Goal: Check status: Check status

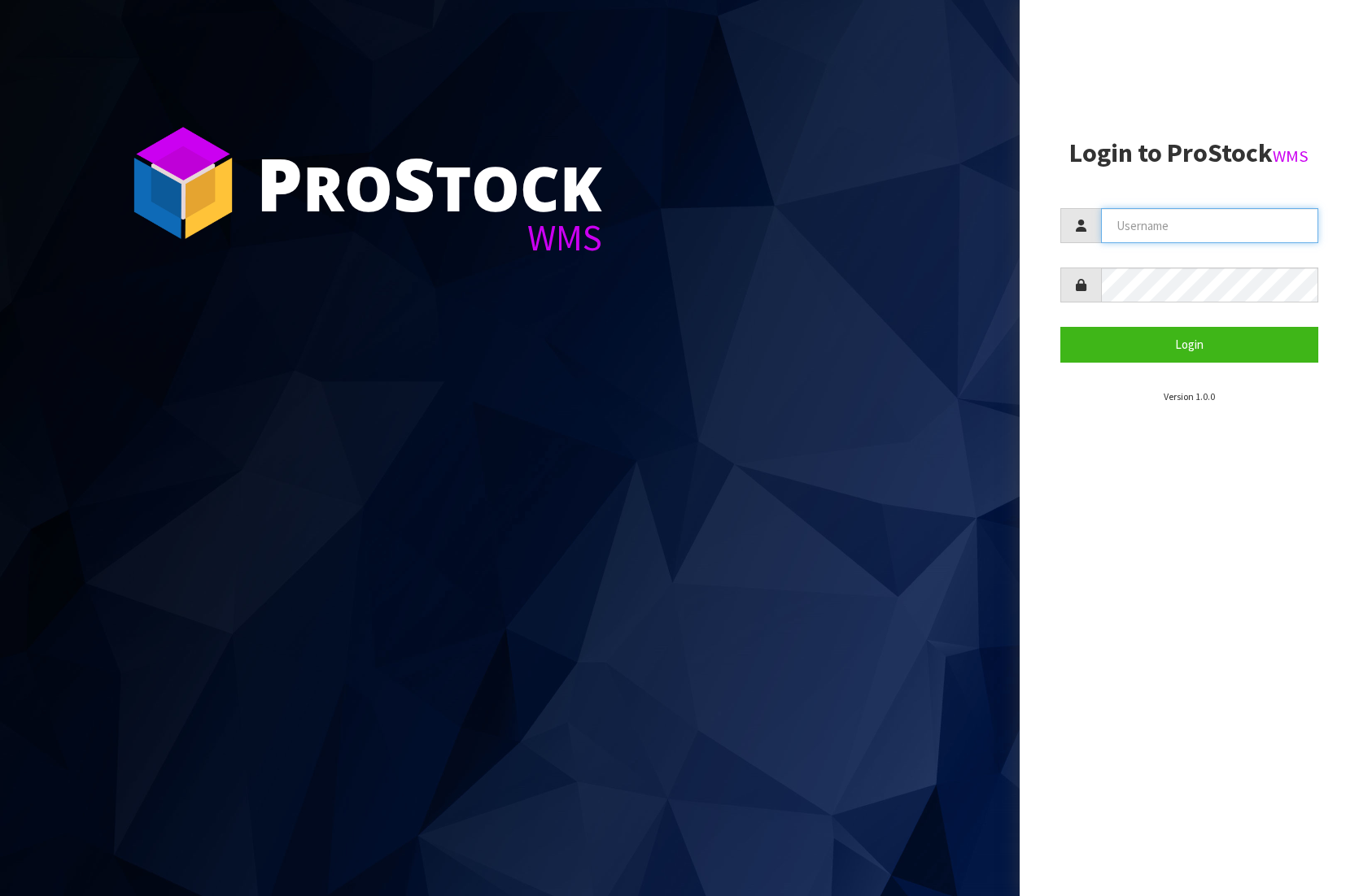
type input "[EMAIL_ADDRESS][DOMAIN_NAME]"
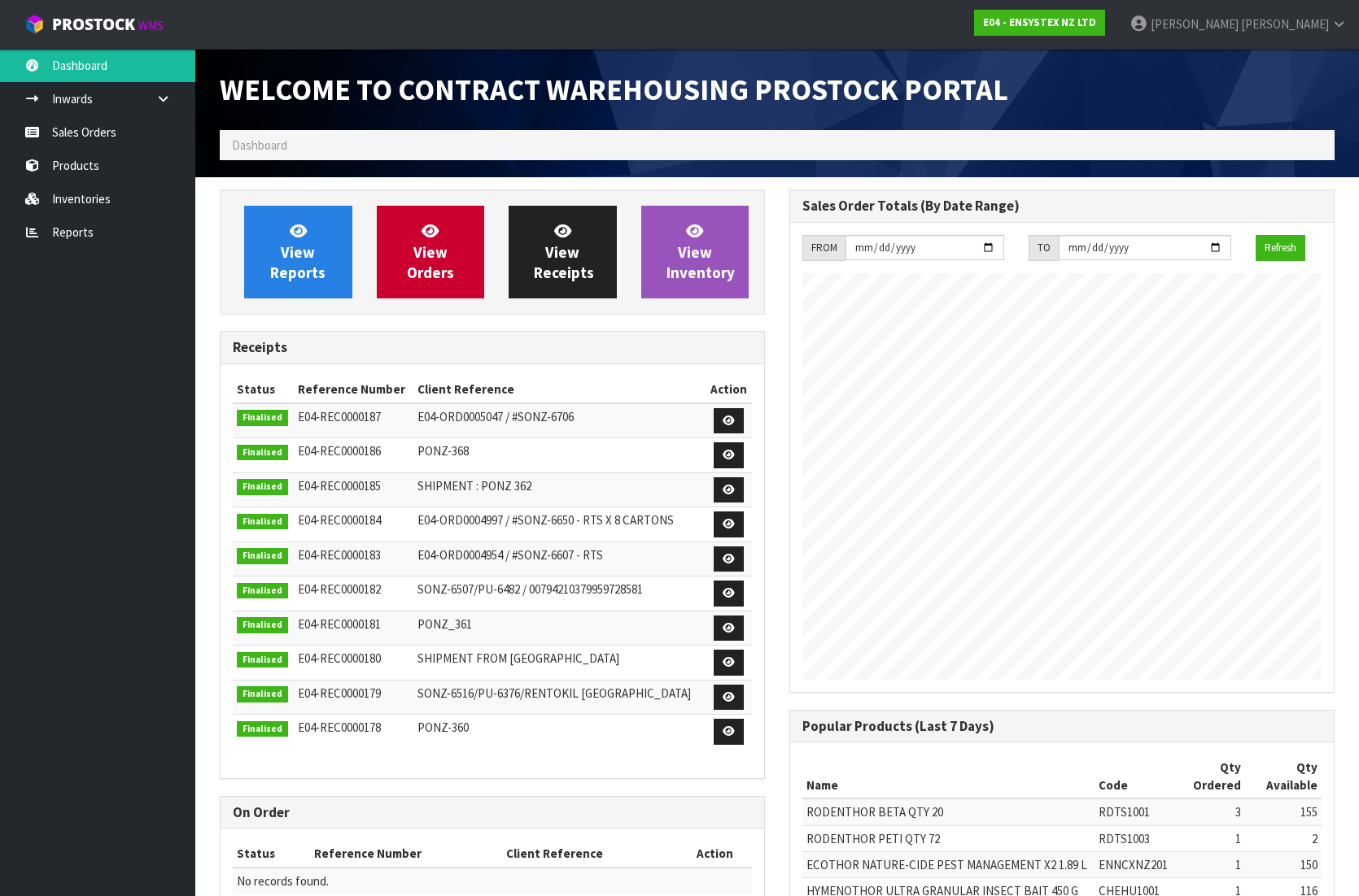
scroll to position [954, 569]
click at [107, 165] on link "Products" at bounding box center [97, 165] width 195 height 34
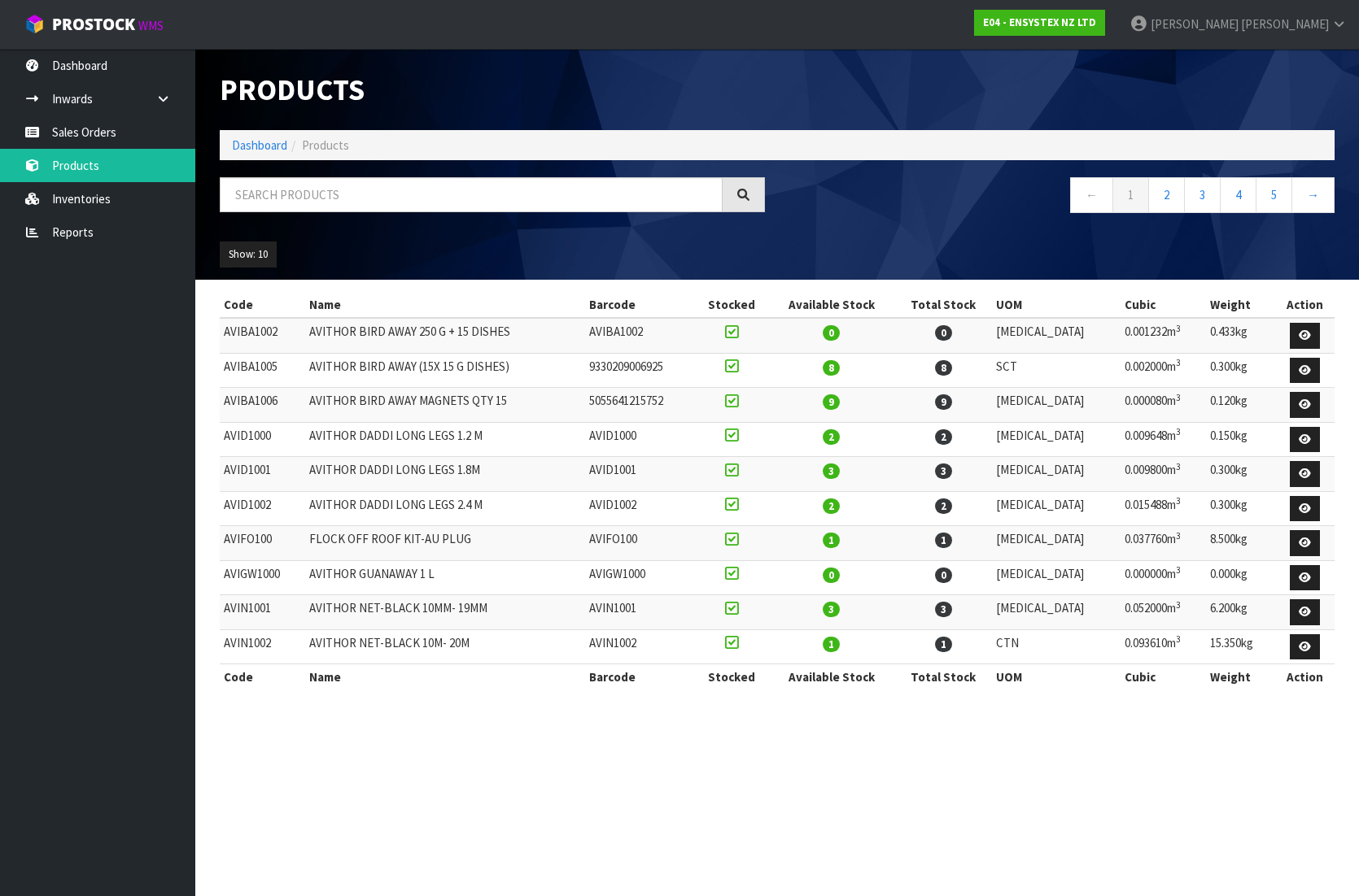
click at [330, 147] on span "Products" at bounding box center [325, 145] width 47 height 15
click at [303, 192] on input "text" at bounding box center [471, 195] width 503 height 35
paste input "VECL1003"
type input "VECL1003"
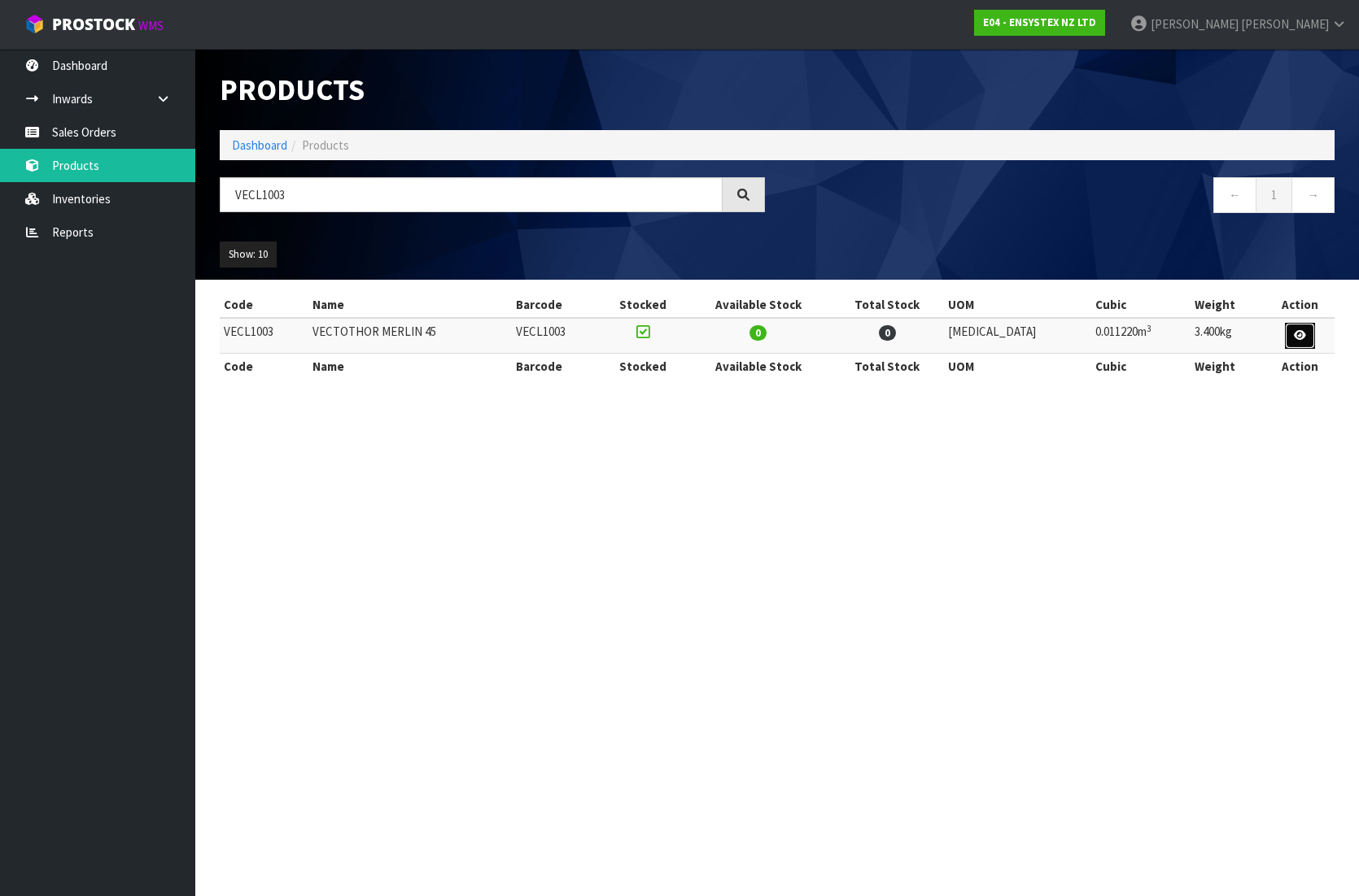
click at [1297, 331] on icon at bounding box center [1299, 335] width 12 height 11
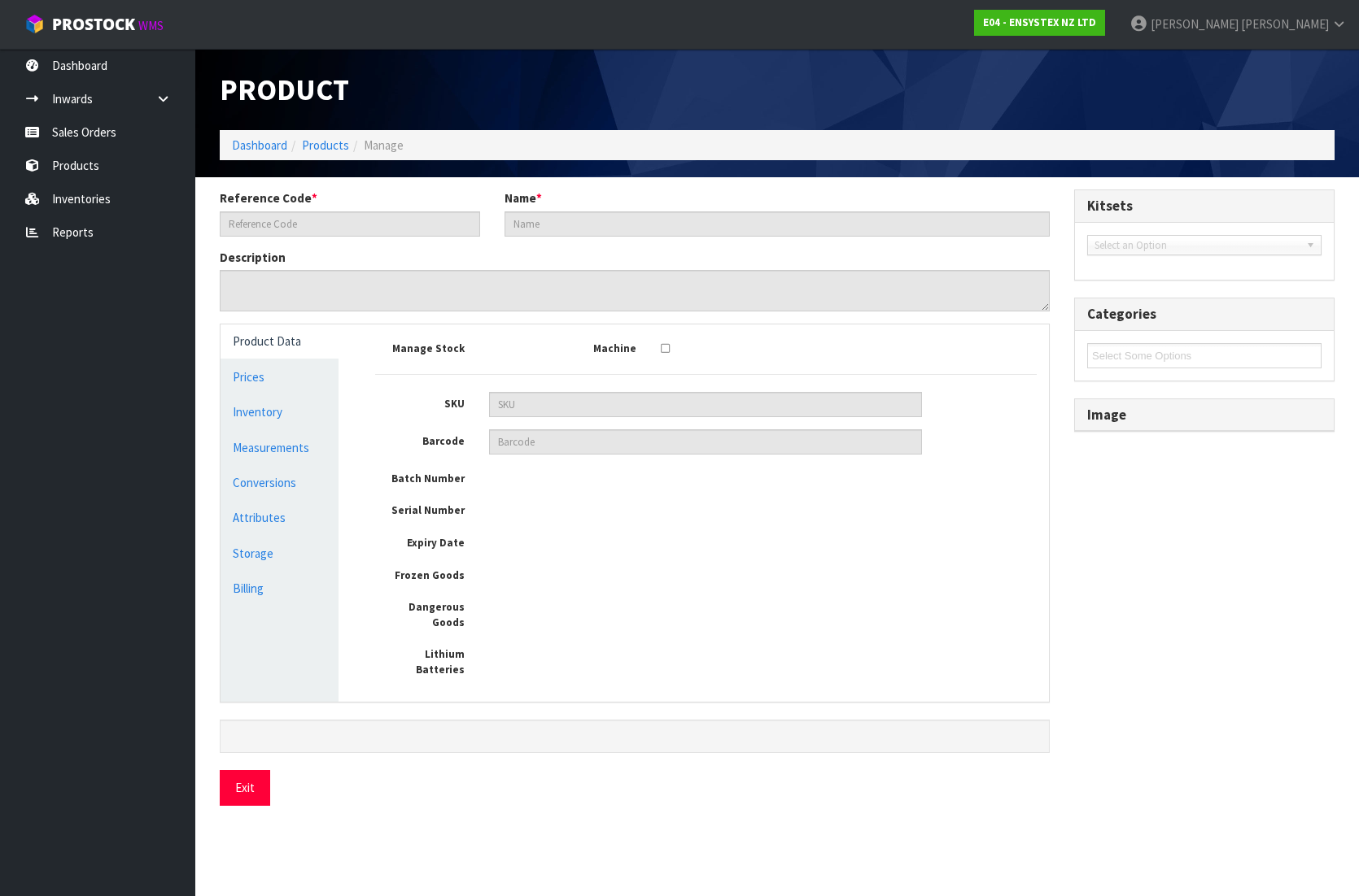
type input "VECL1003"
type input "VECTOTHOR MERLIN 45"
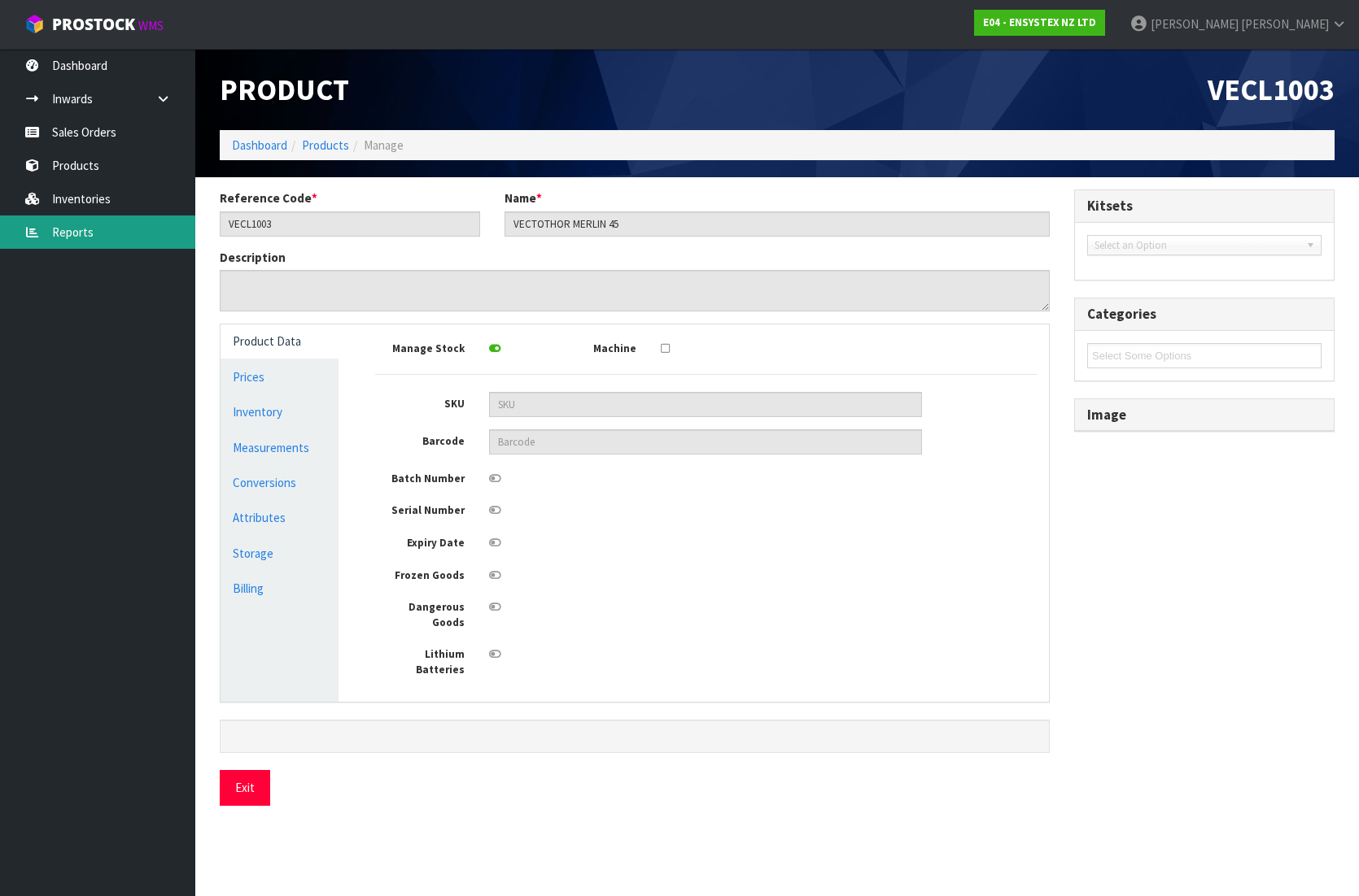
click at [78, 236] on link "Reports" at bounding box center [97, 232] width 195 height 34
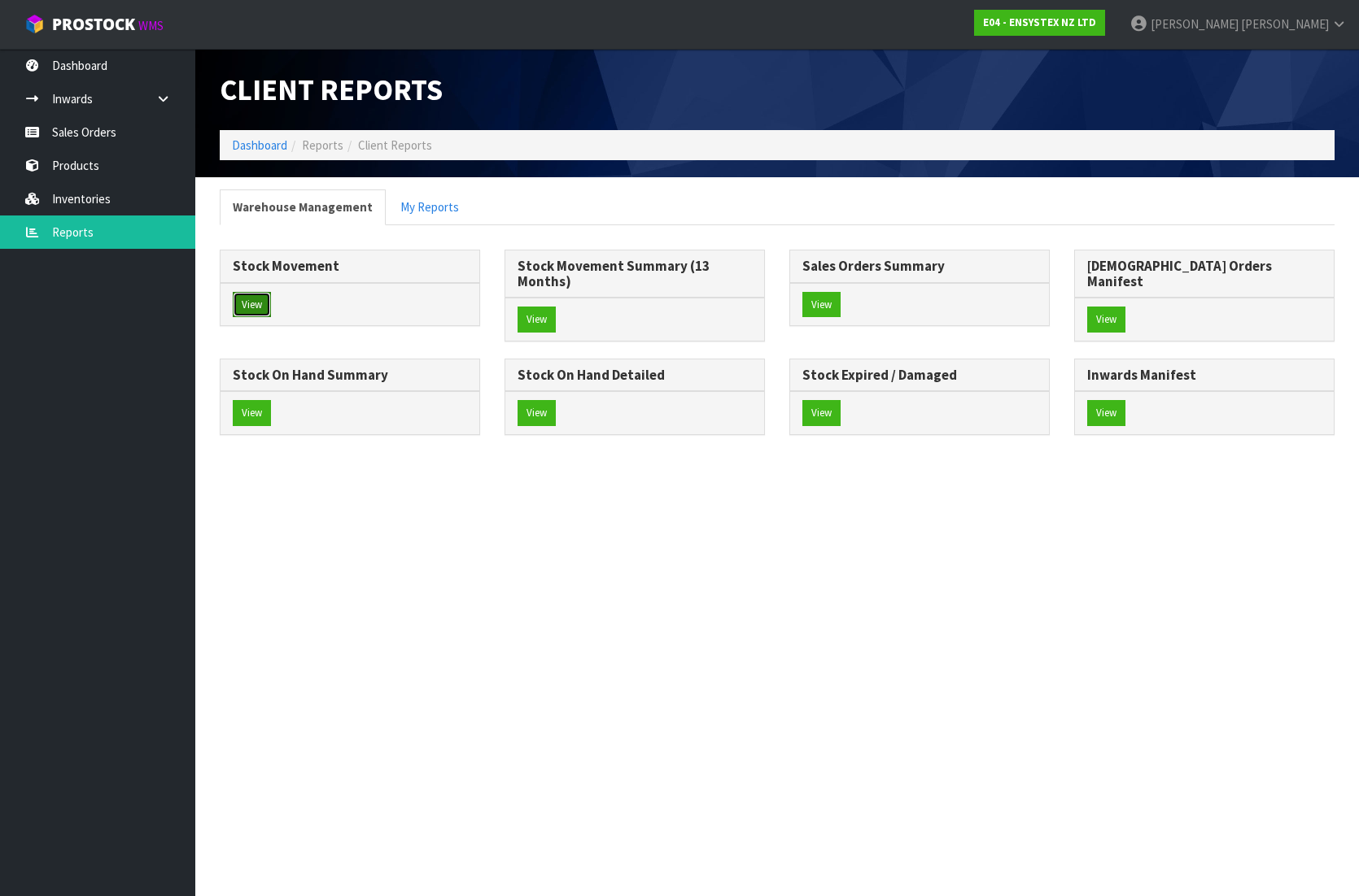
click at [259, 302] on button "View" at bounding box center [251, 304] width 38 height 26
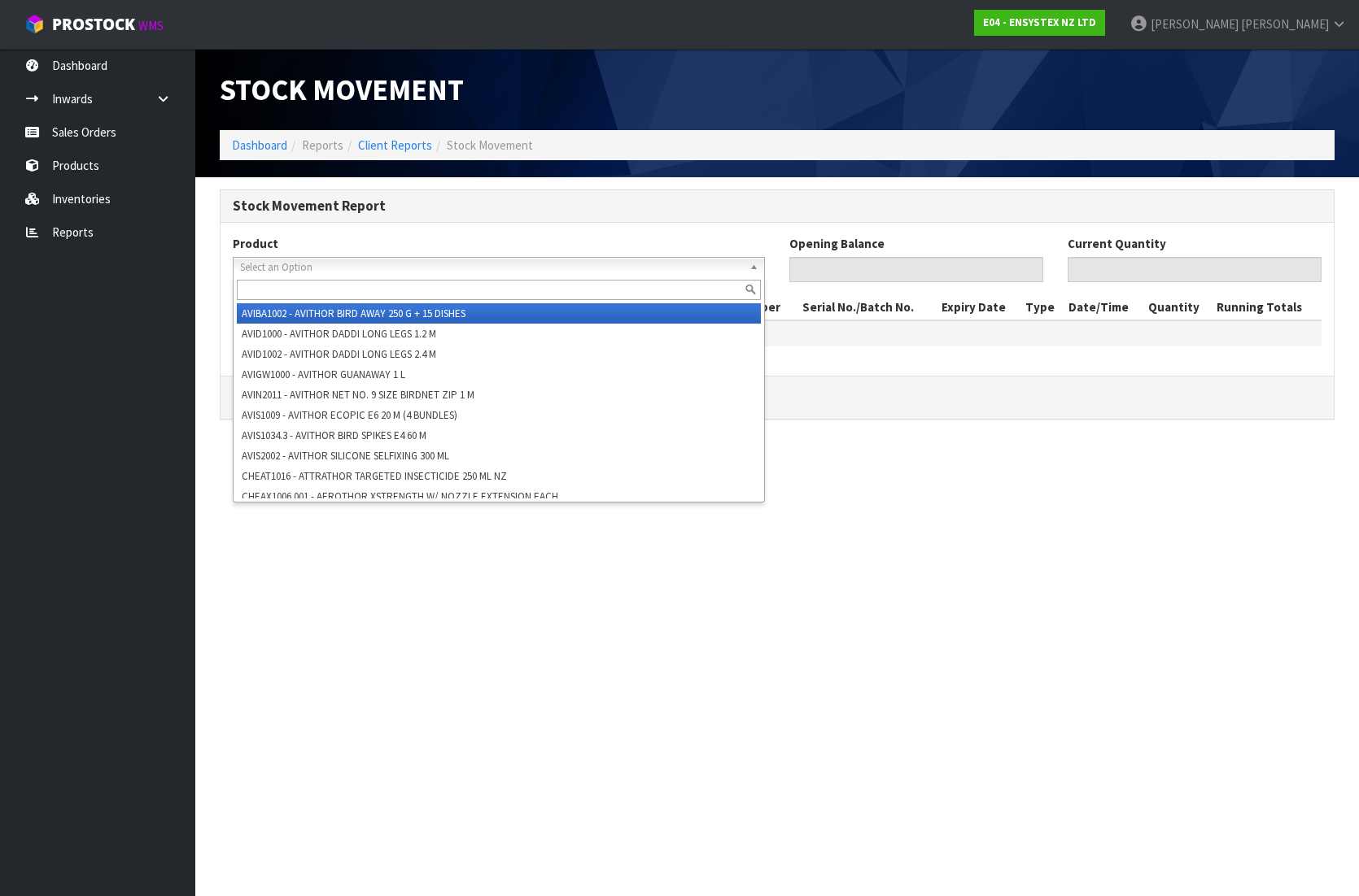
click at [331, 265] on span "Select an Option" at bounding box center [491, 268] width 503 height 19
paste input "VECL1003"
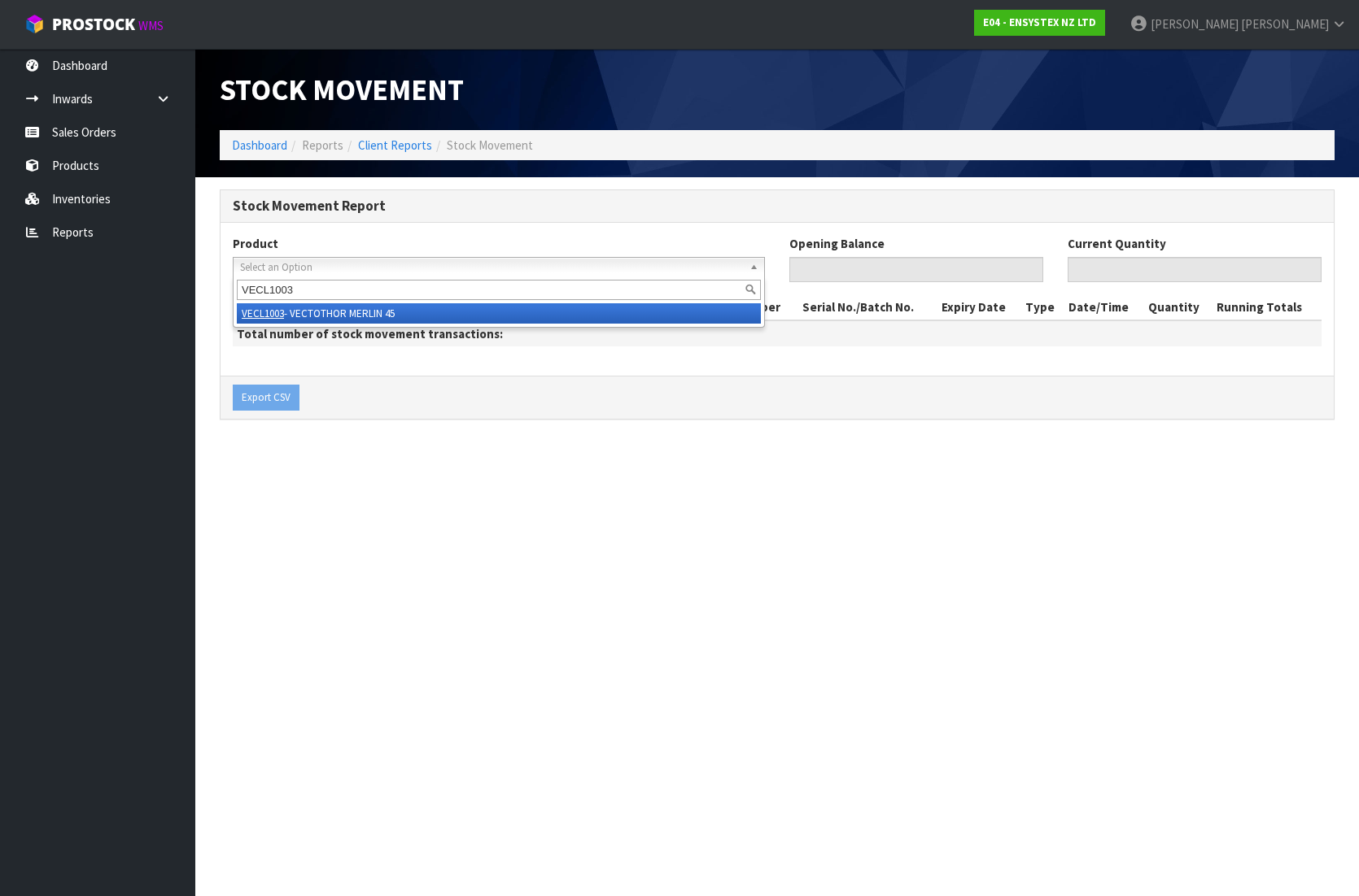
type input "VECL1003"
click at [280, 312] on em "VECL1003" at bounding box center [263, 314] width 42 height 13
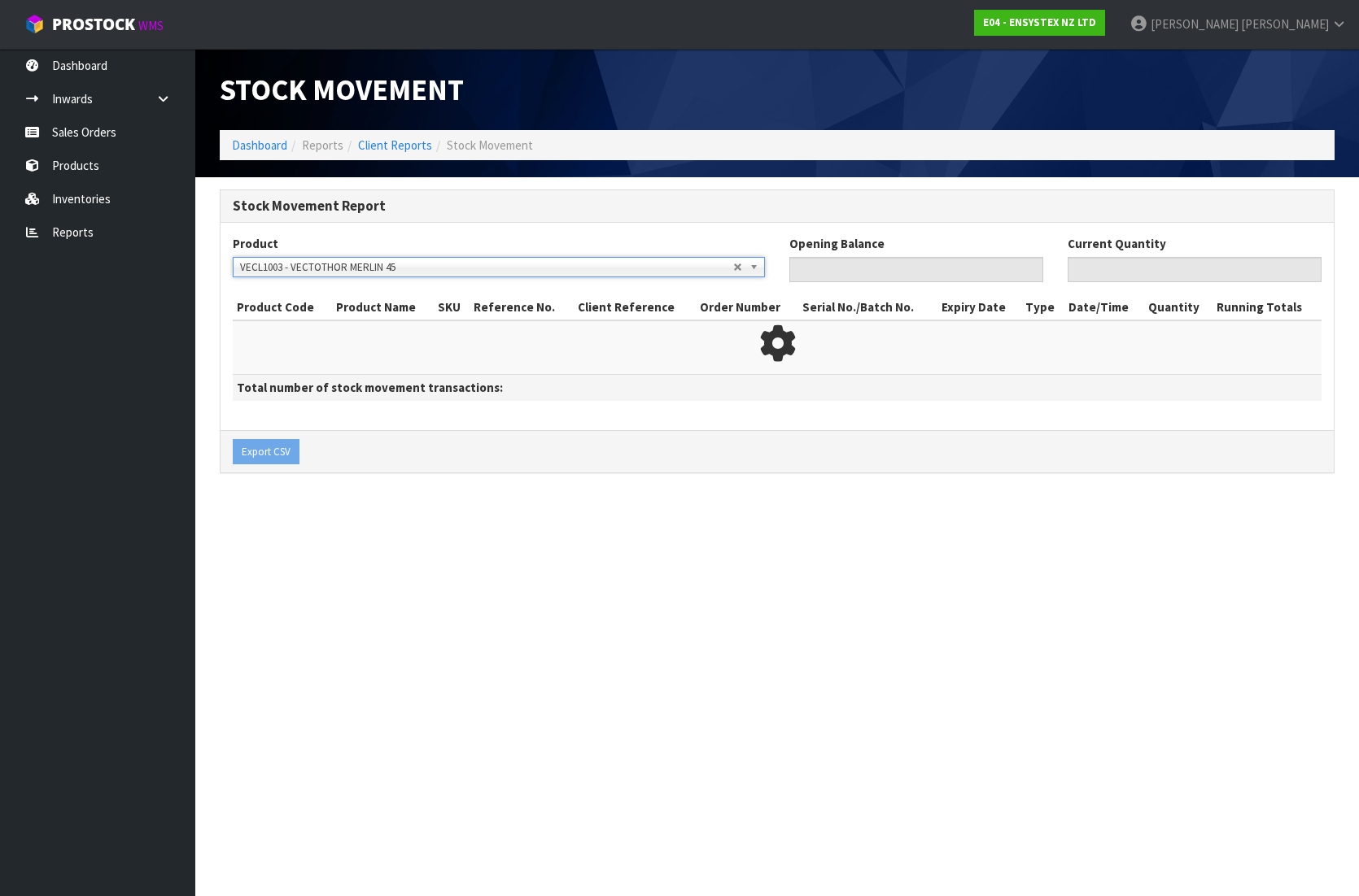
type input "0"
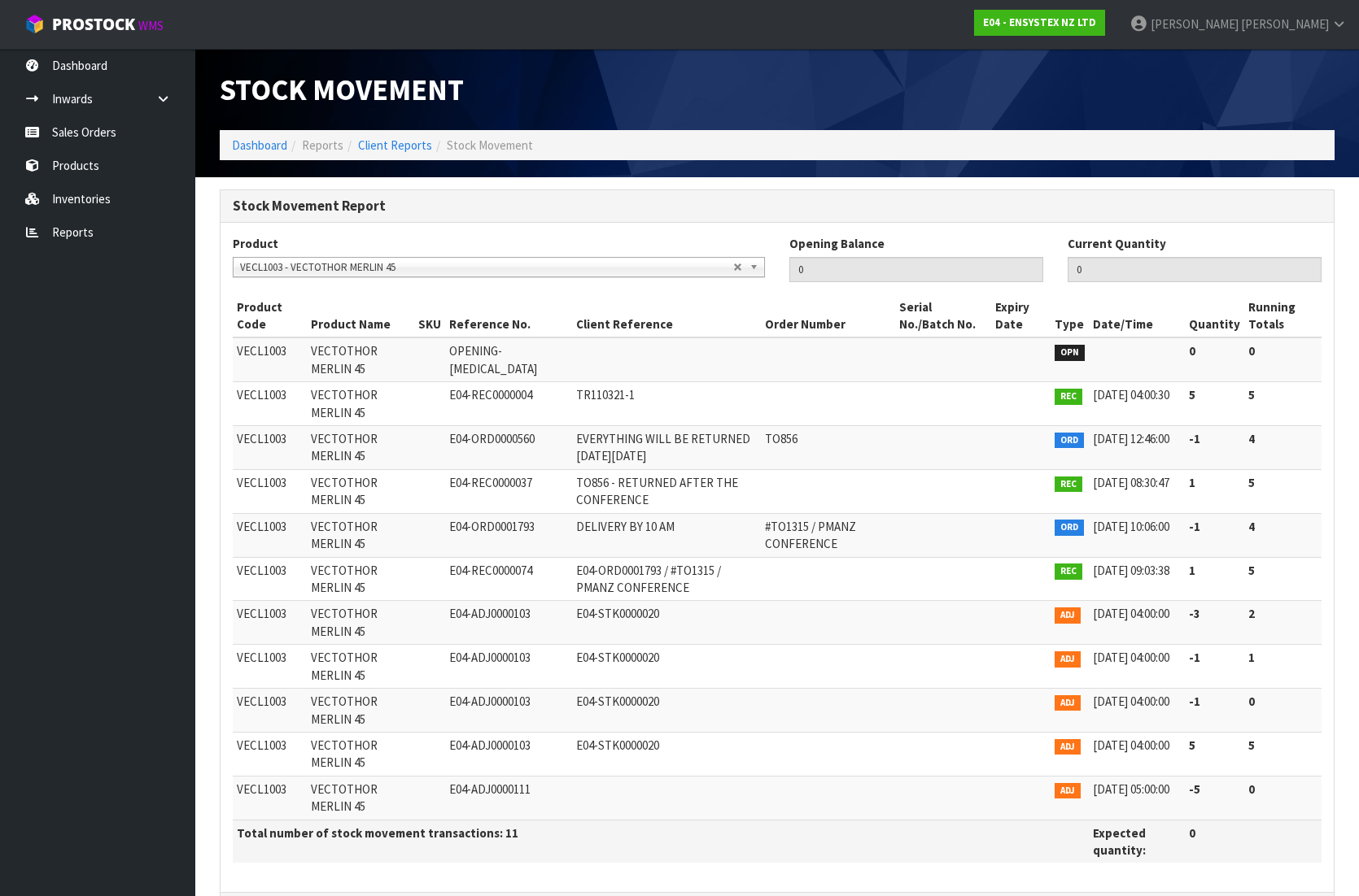
scroll to position [69, 0]
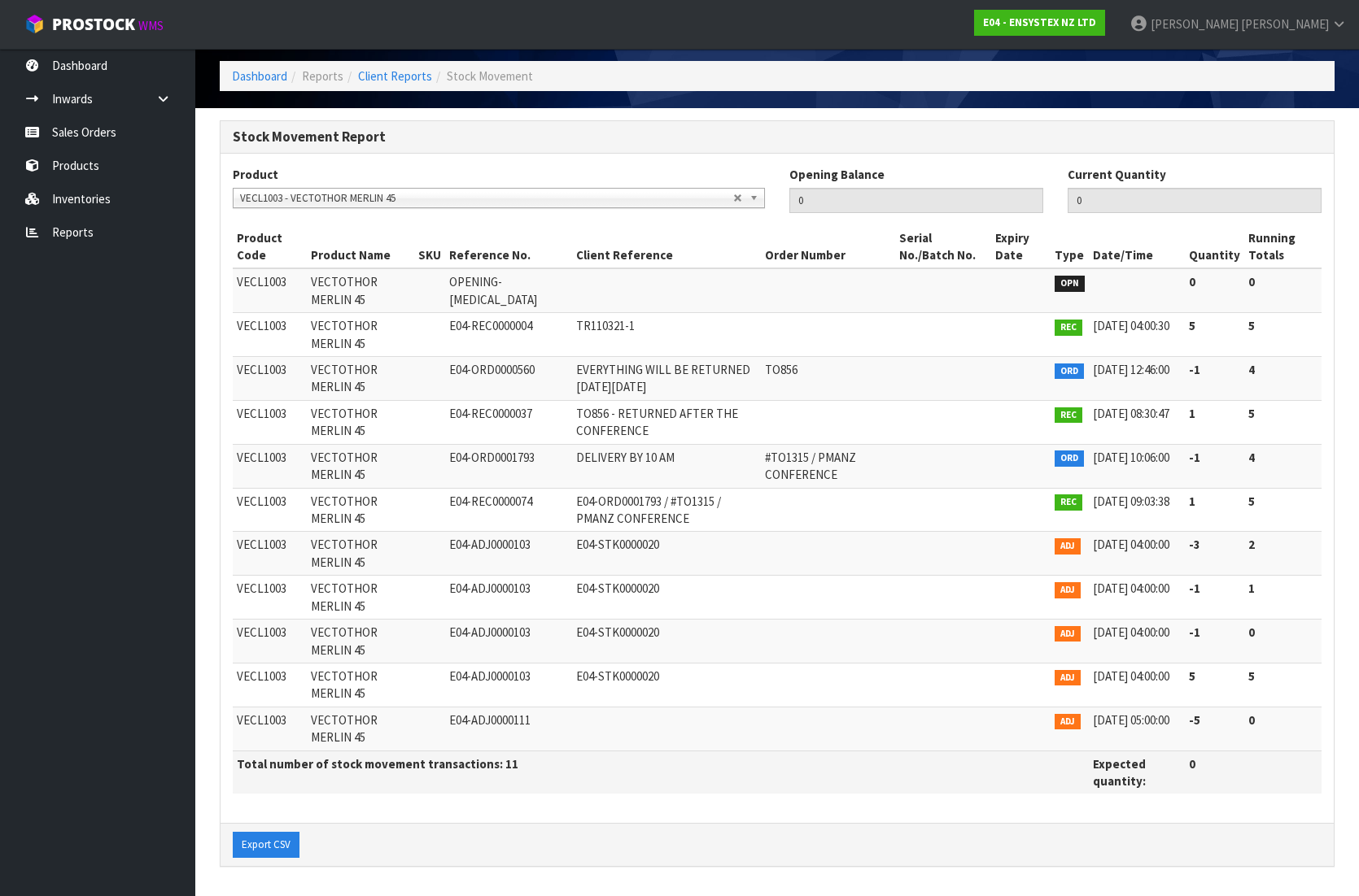
click at [446, 735] on td "E04-ADJ0000111" at bounding box center [509, 729] width 127 height 44
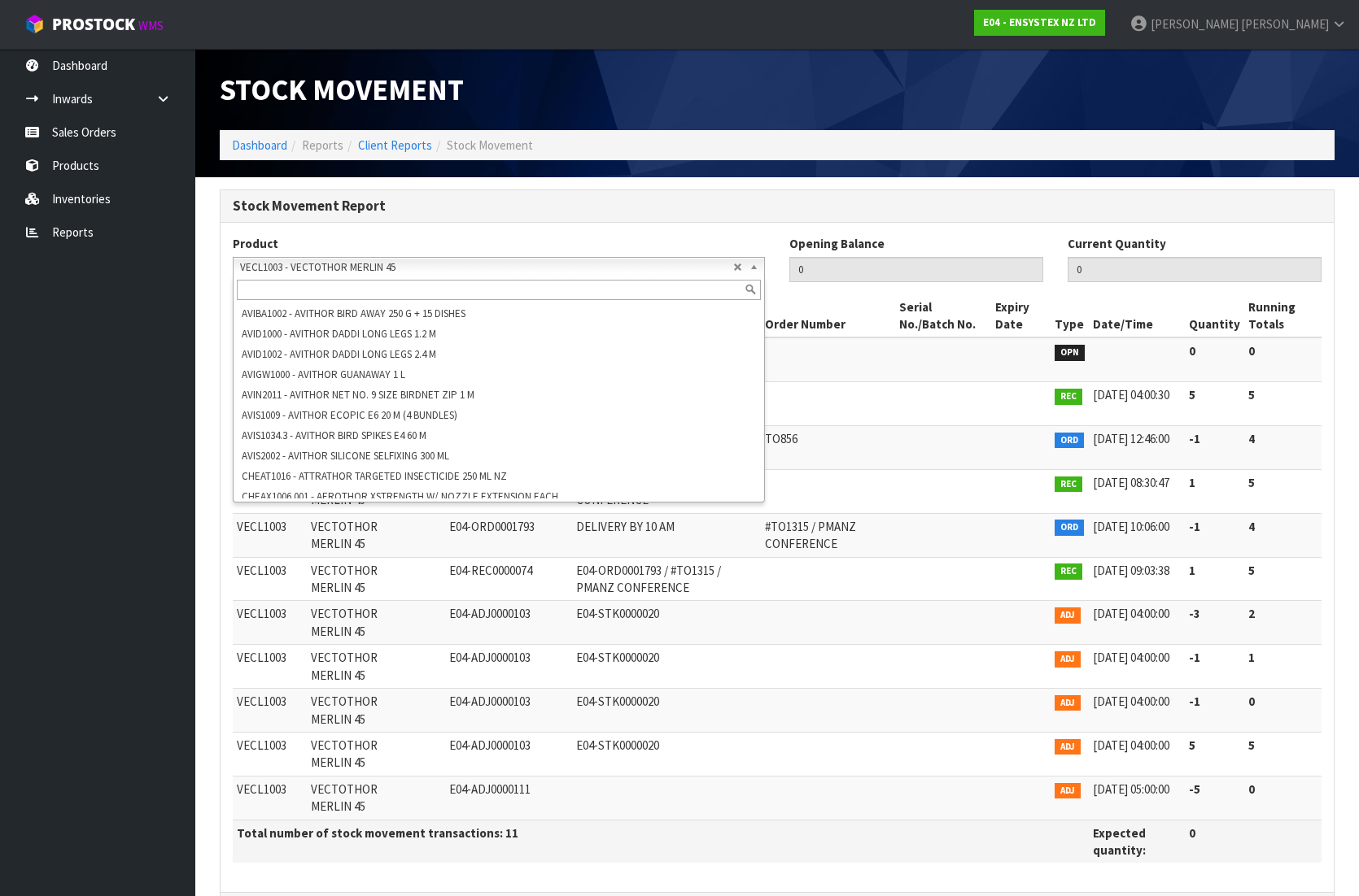
scroll to position [1777, 0]
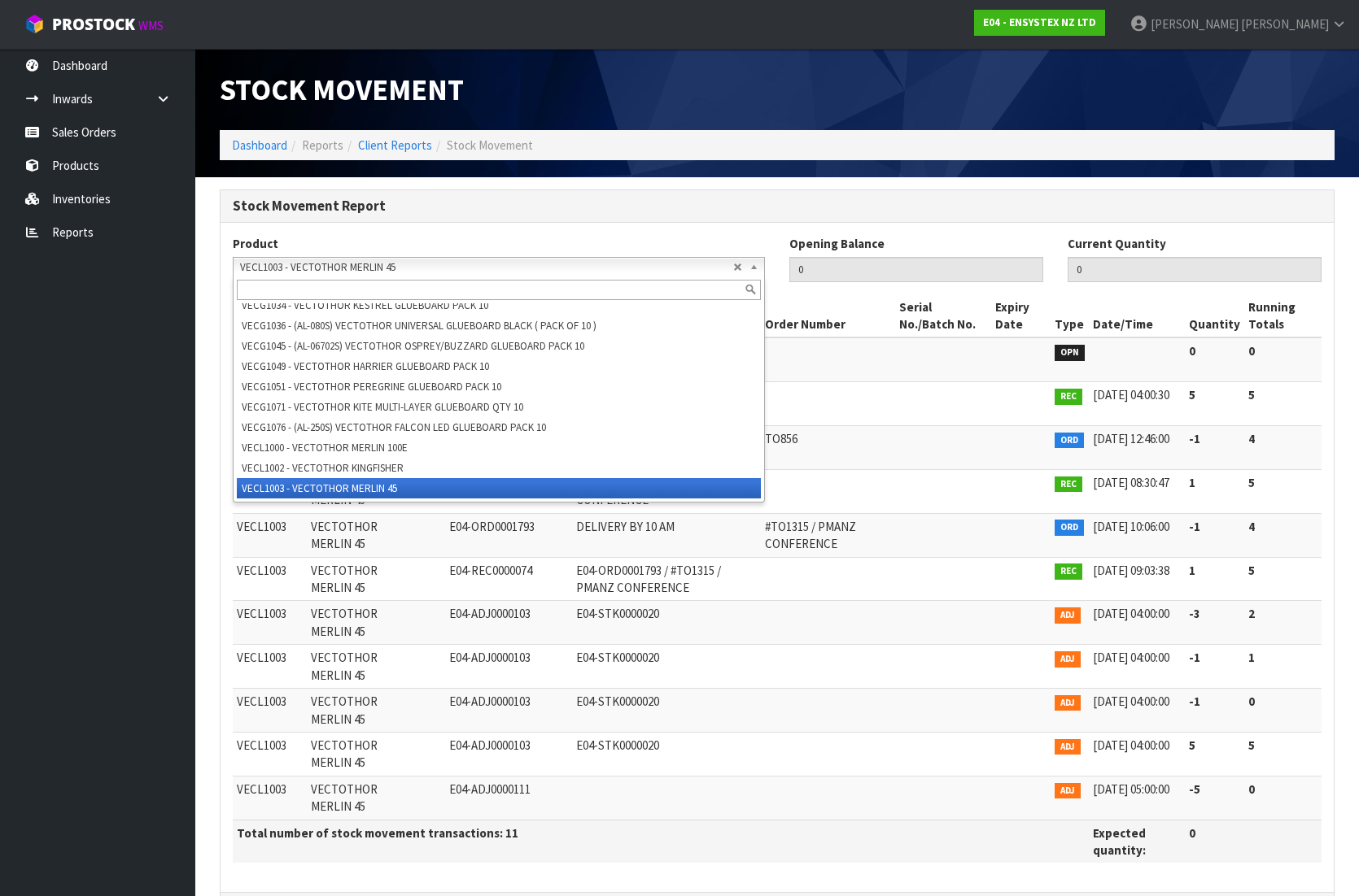
click at [338, 270] on span "VECL1003 - VECTOTHOR MERLIN 45" at bounding box center [487, 268] width 493 height 19
paste input "VECL1027"
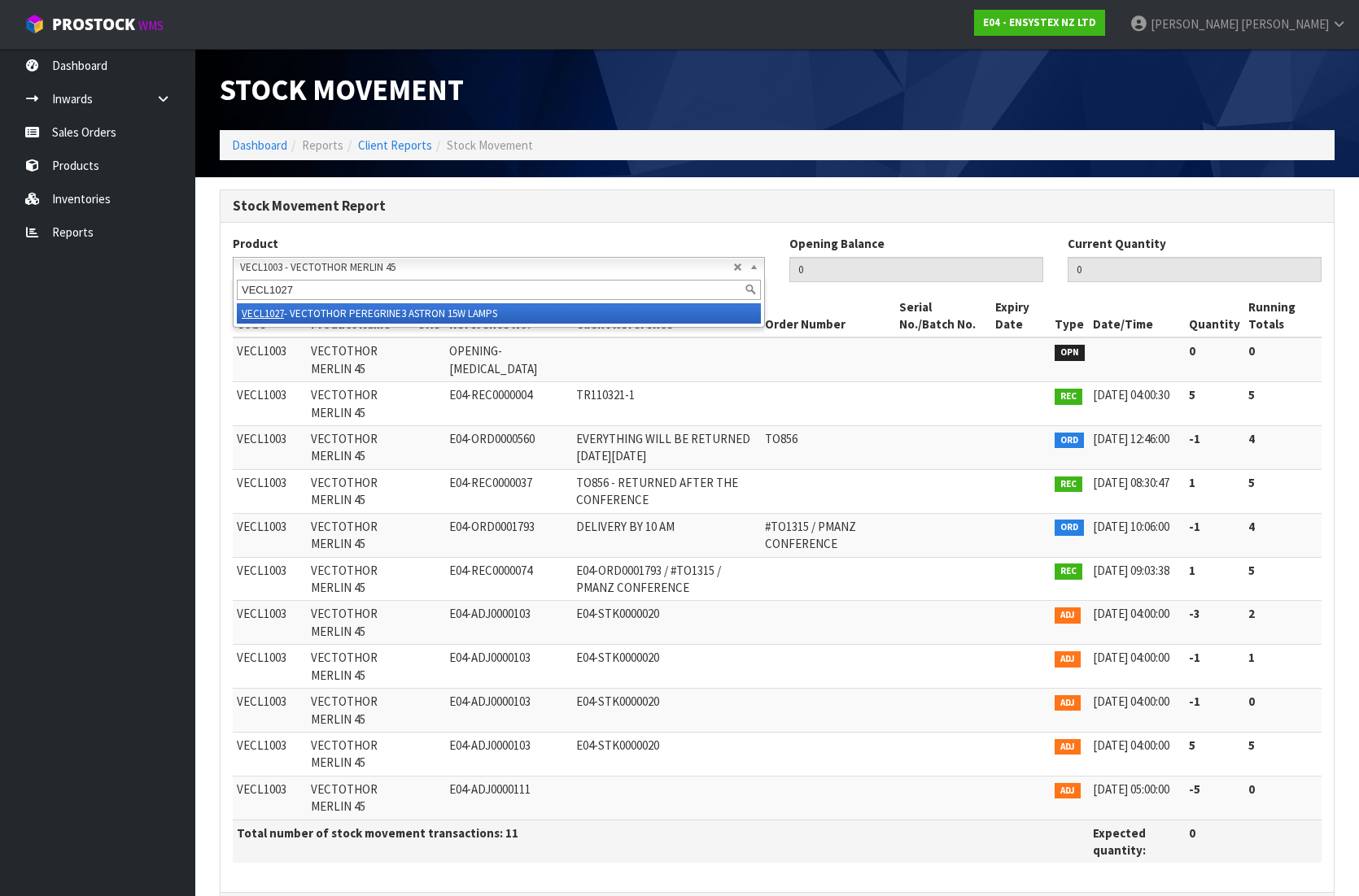
type input "VECL1027"
click at [277, 313] on em "VECL1027" at bounding box center [263, 314] width 42 height 13
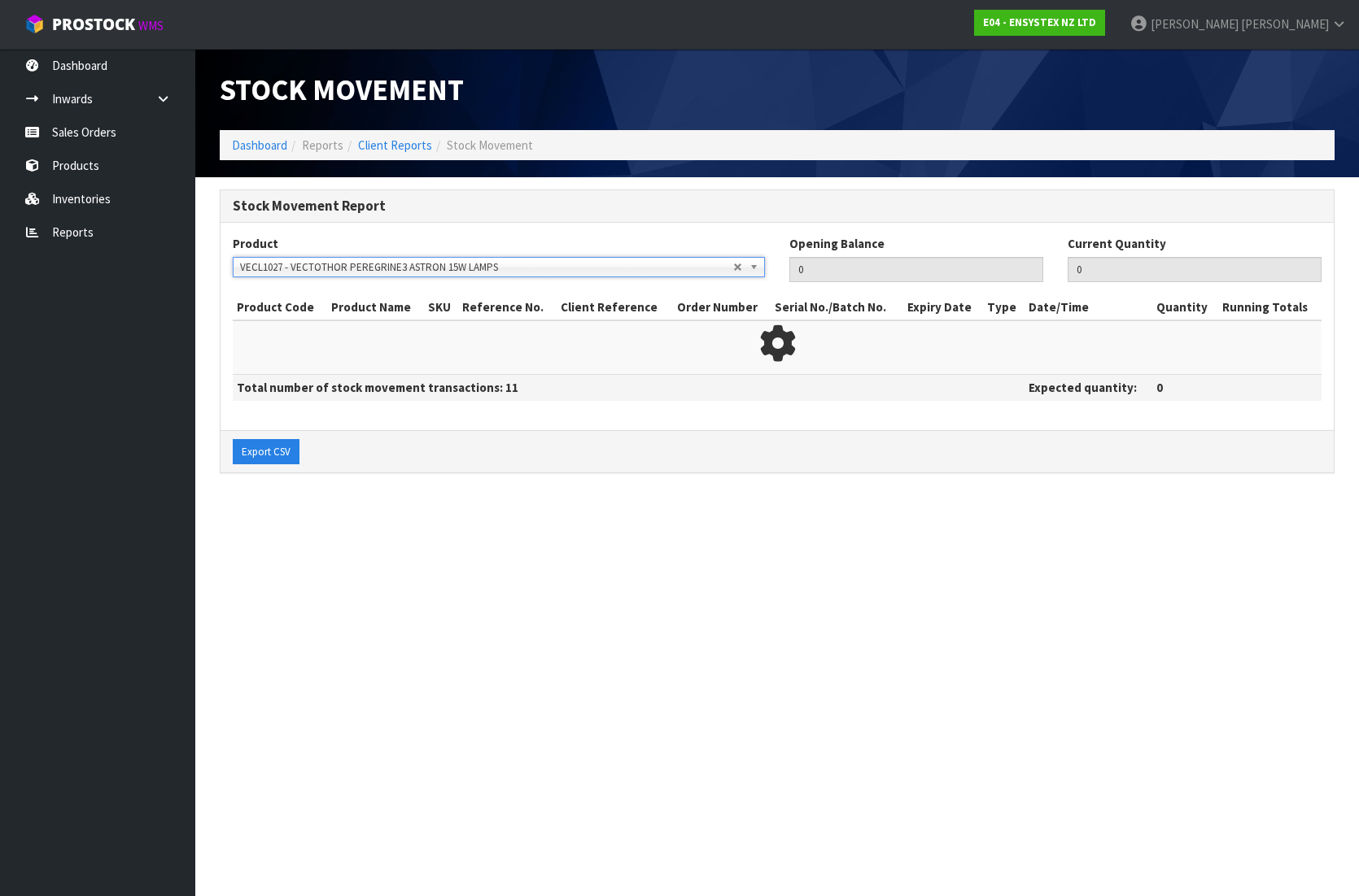
type input "33"
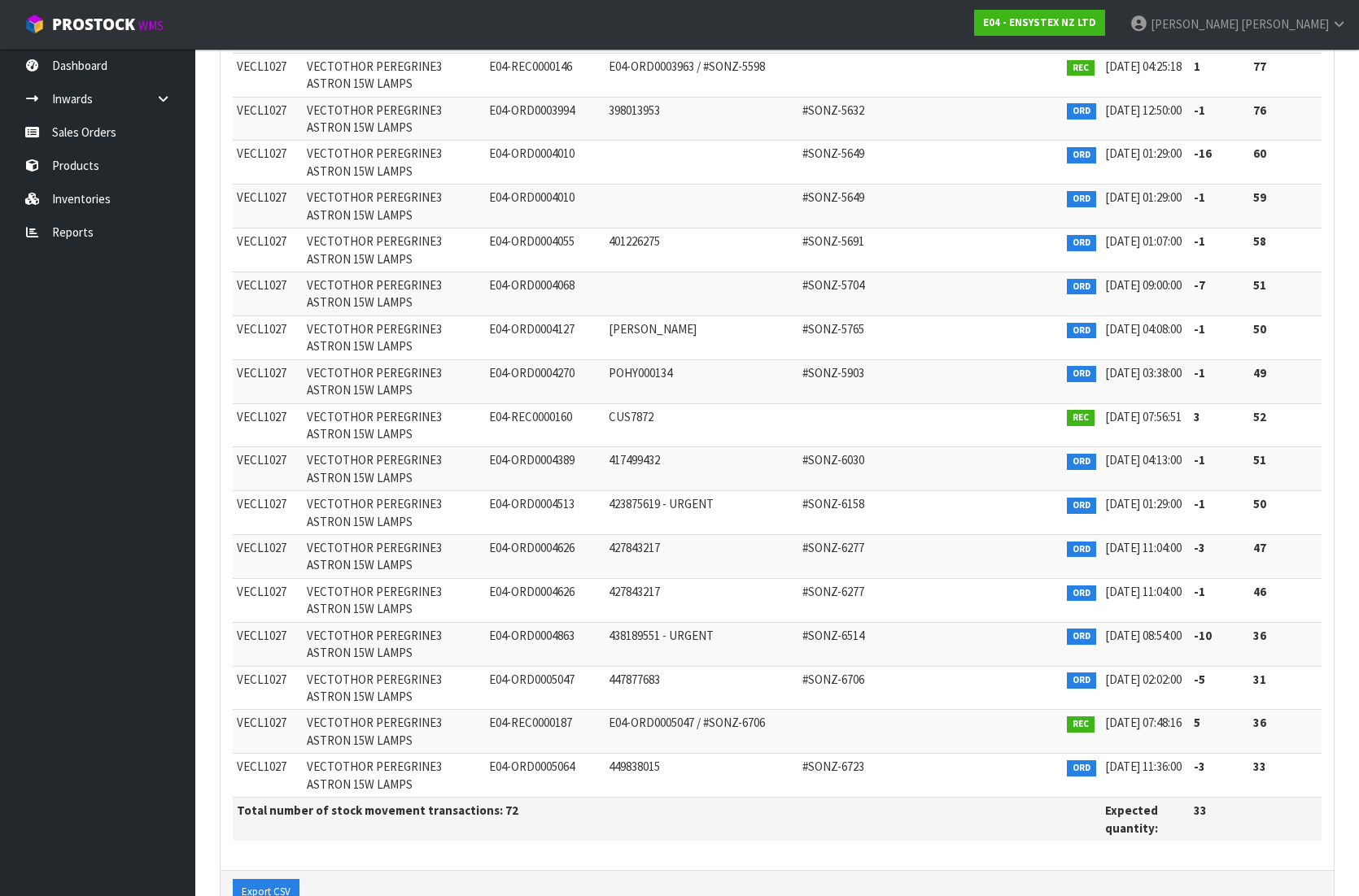
scroll to position [2740, 0]
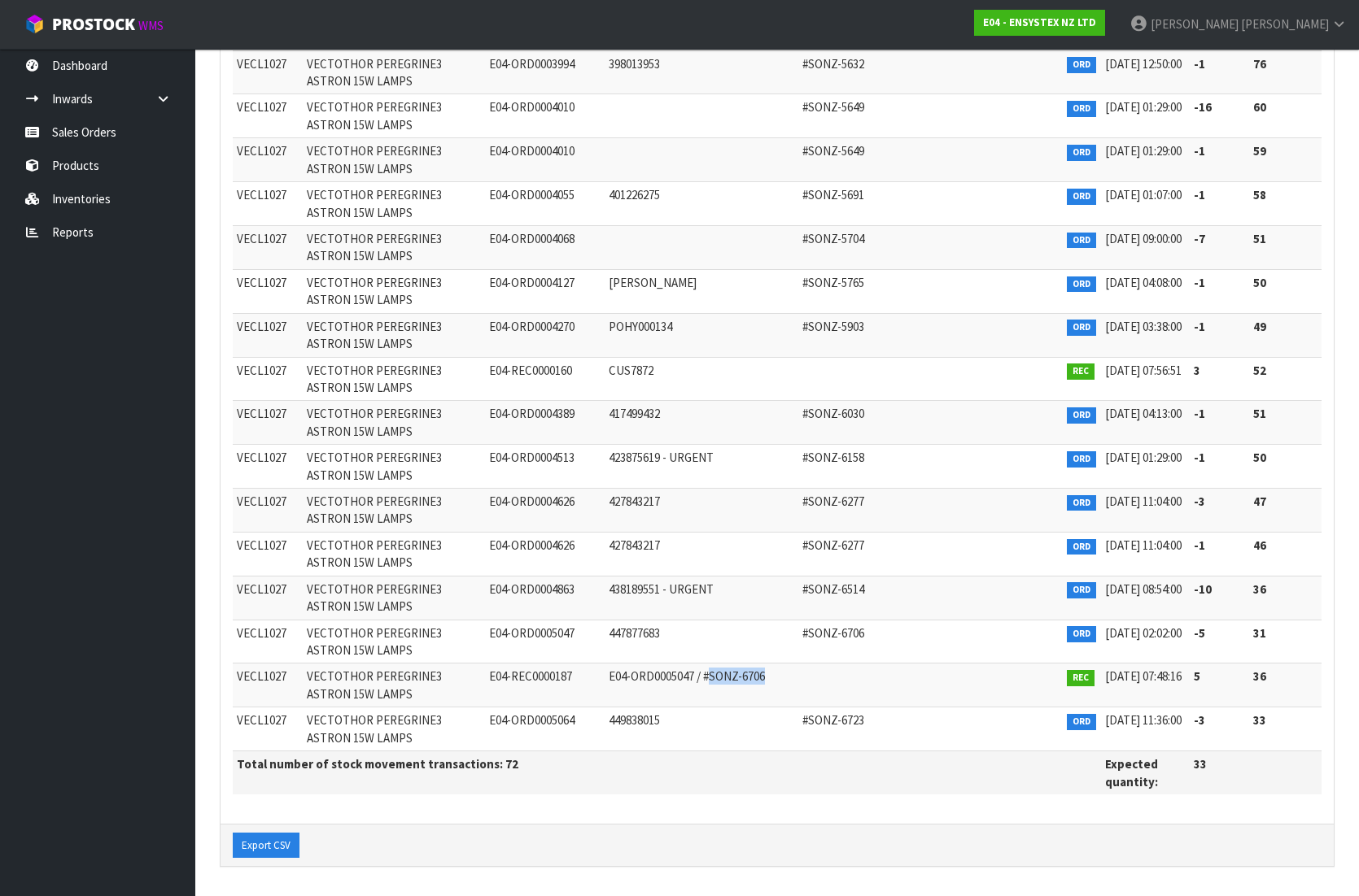
drag, startPoint x: 749, startPoint y: 676, endPoint x: 686, endPoint y: 676, distance: 63.0
click at [686, 676] on td "E04-ORD0005047 / #SONZ-6706" at bounding box center [702, 686] width 195 height 44
copy span "SONZ-6706"
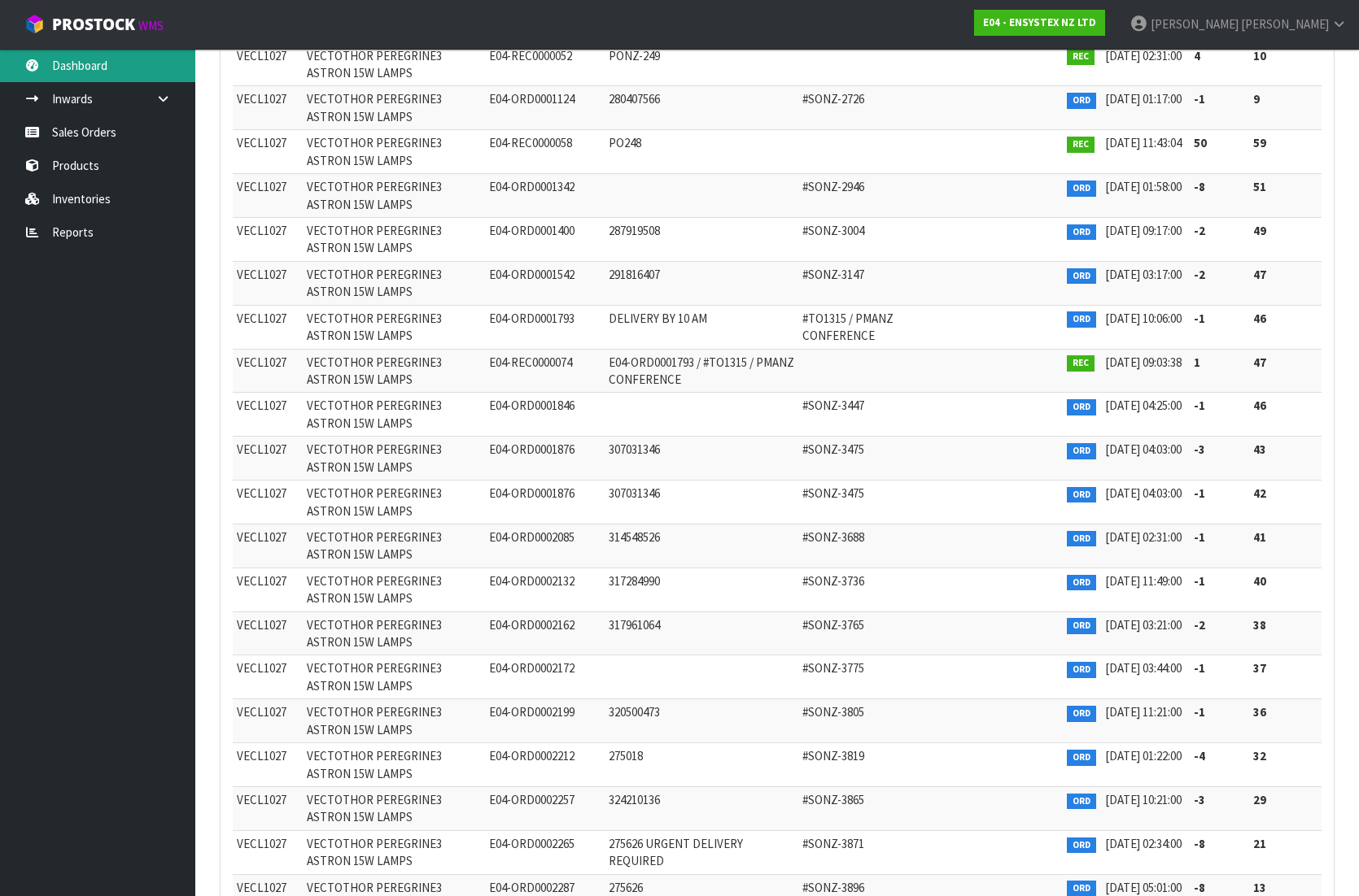
scroll to position [664, 0]
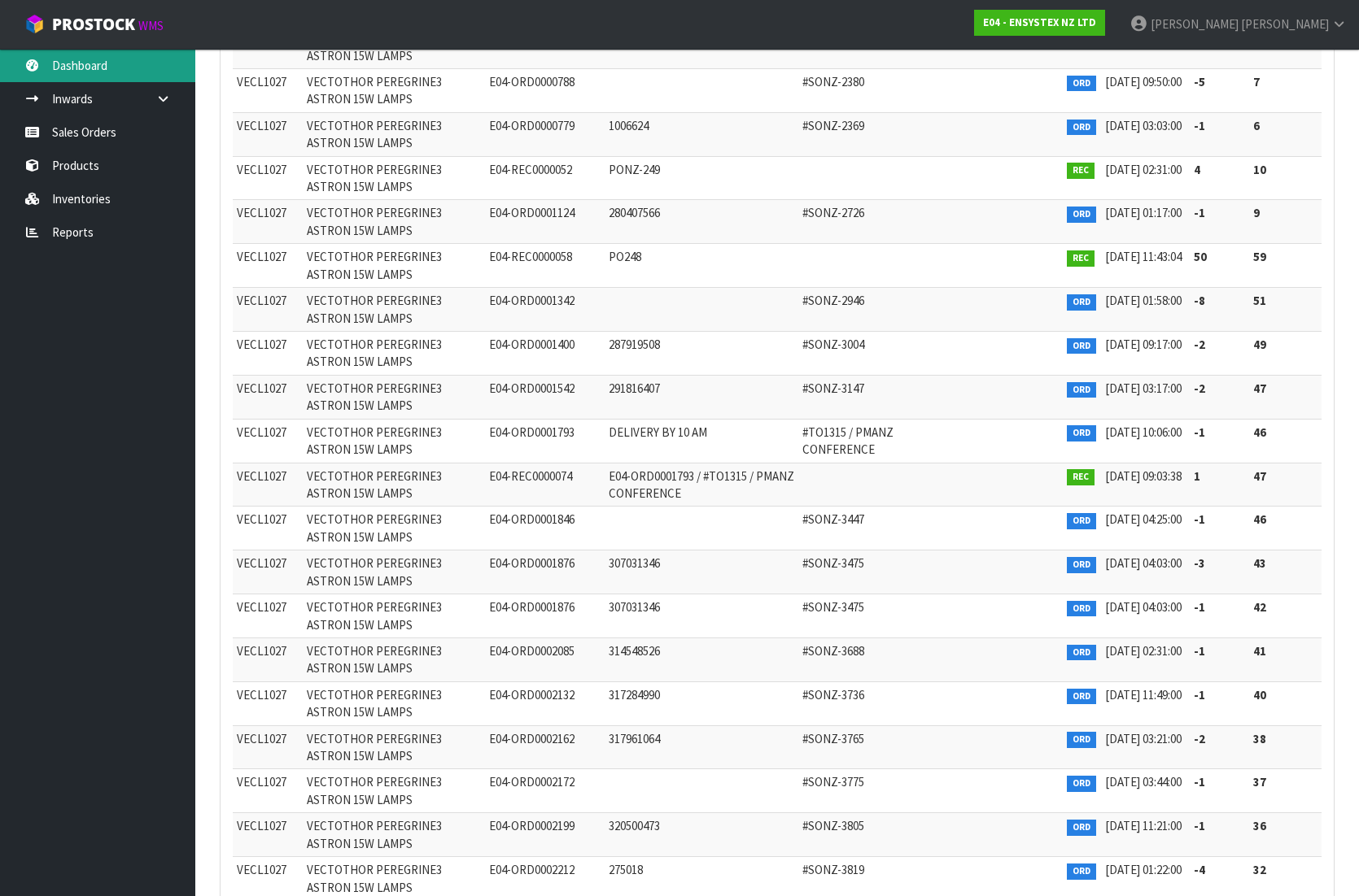
click at [63, 66] on link "Dashboard" at bounding box center [97, 65] width 195 height 34
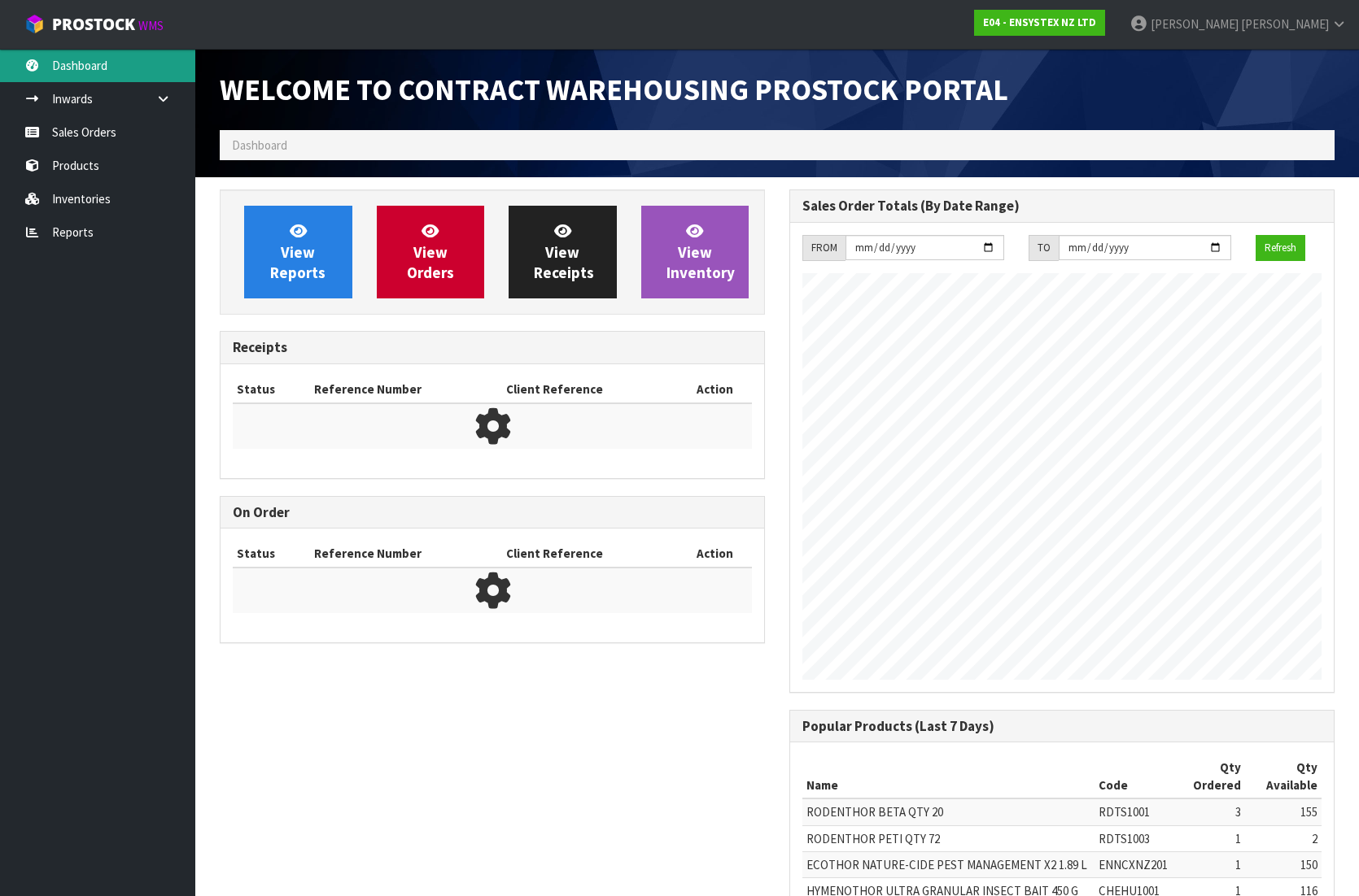
scroll to position [954, 569]
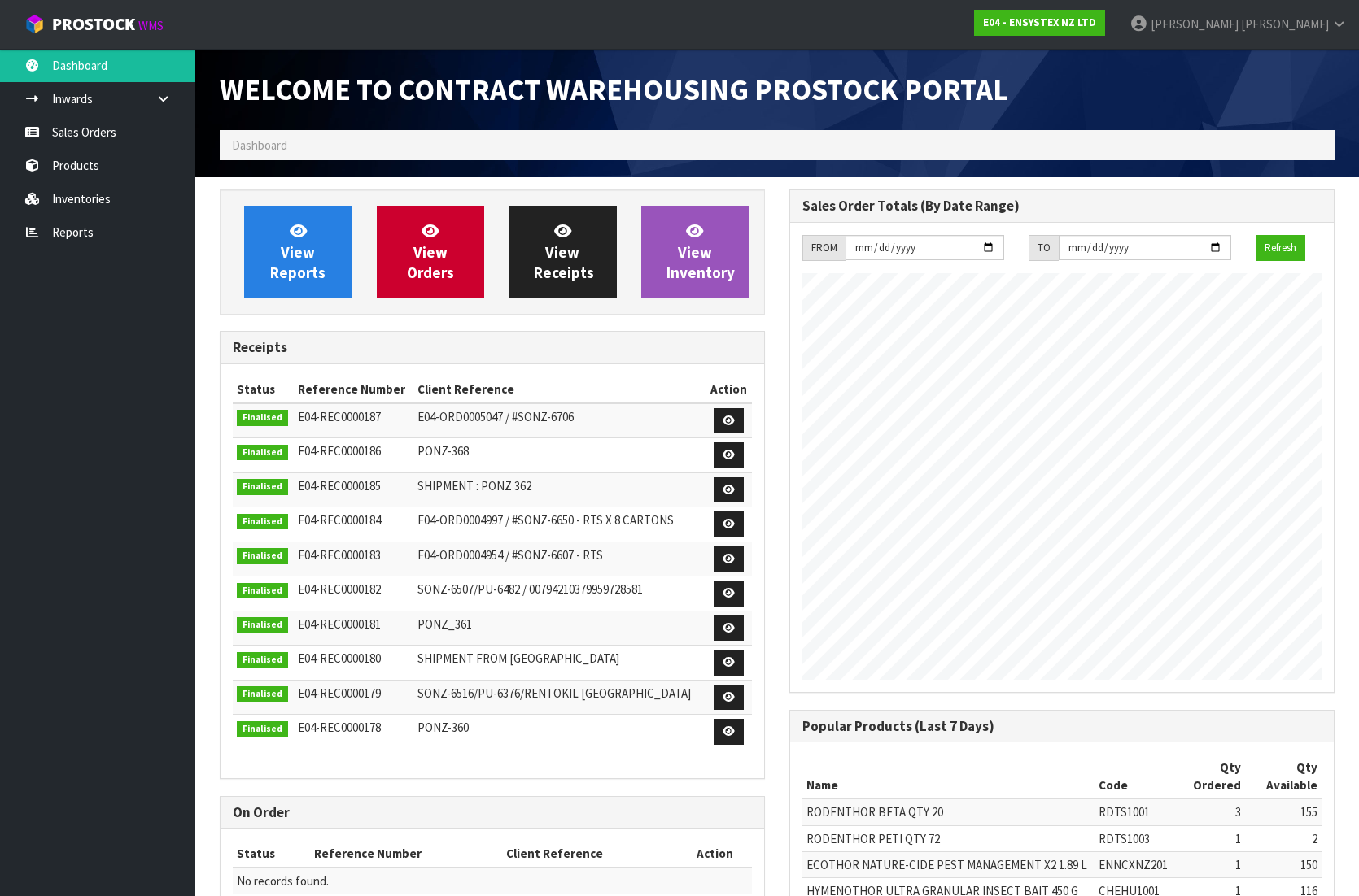
click at [346, 148] on ol "Dashboard" at bounding box center [776, 145] width 1114 height 30
click at [75, 139] on link "Sales Orders" at bounding box center [97, 131] width 195 height 34
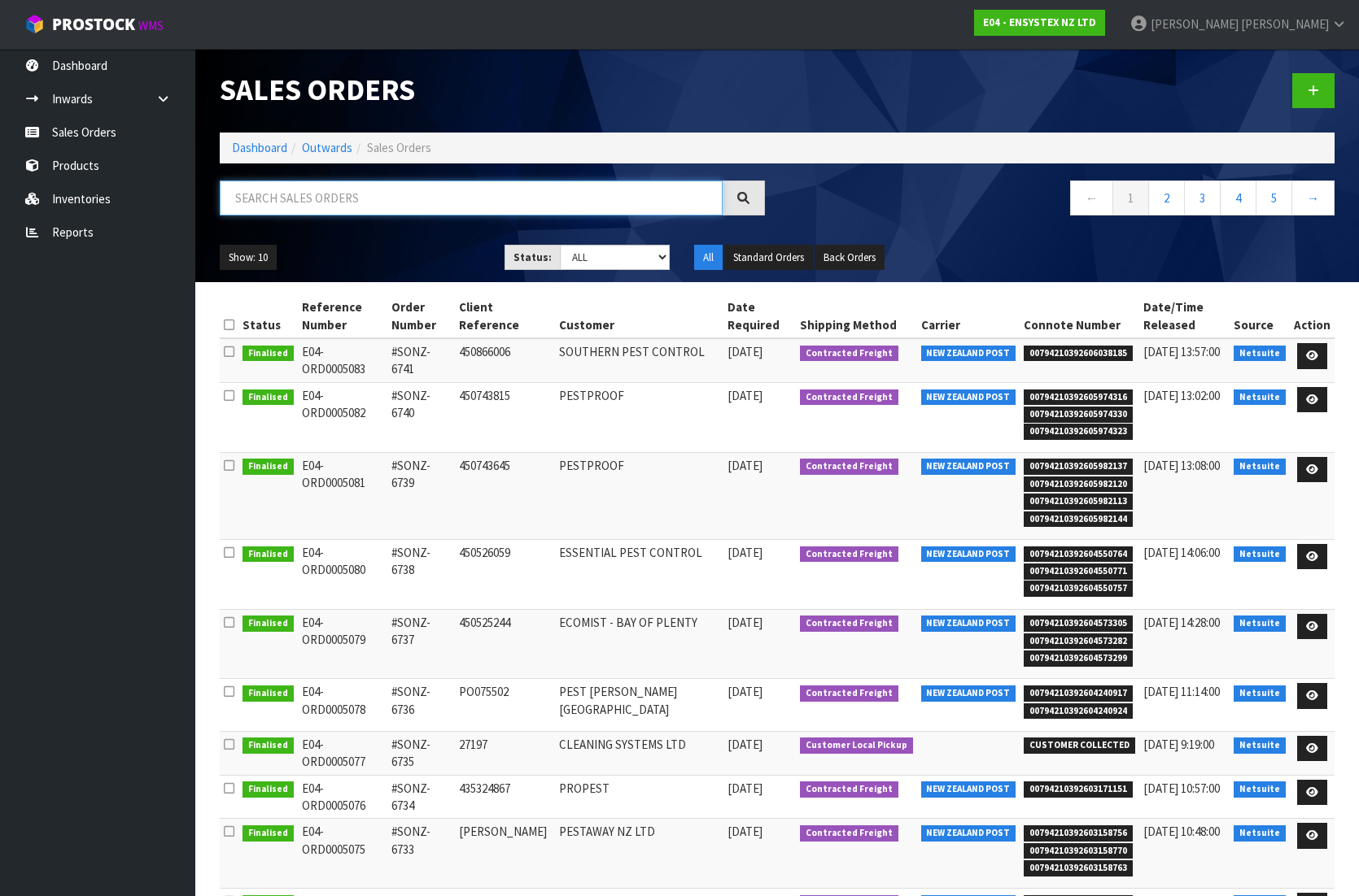
click at [297, 195] on input "text" at bounding box center [471, 198] width 503 height 35
paste input "SONZ-6736"
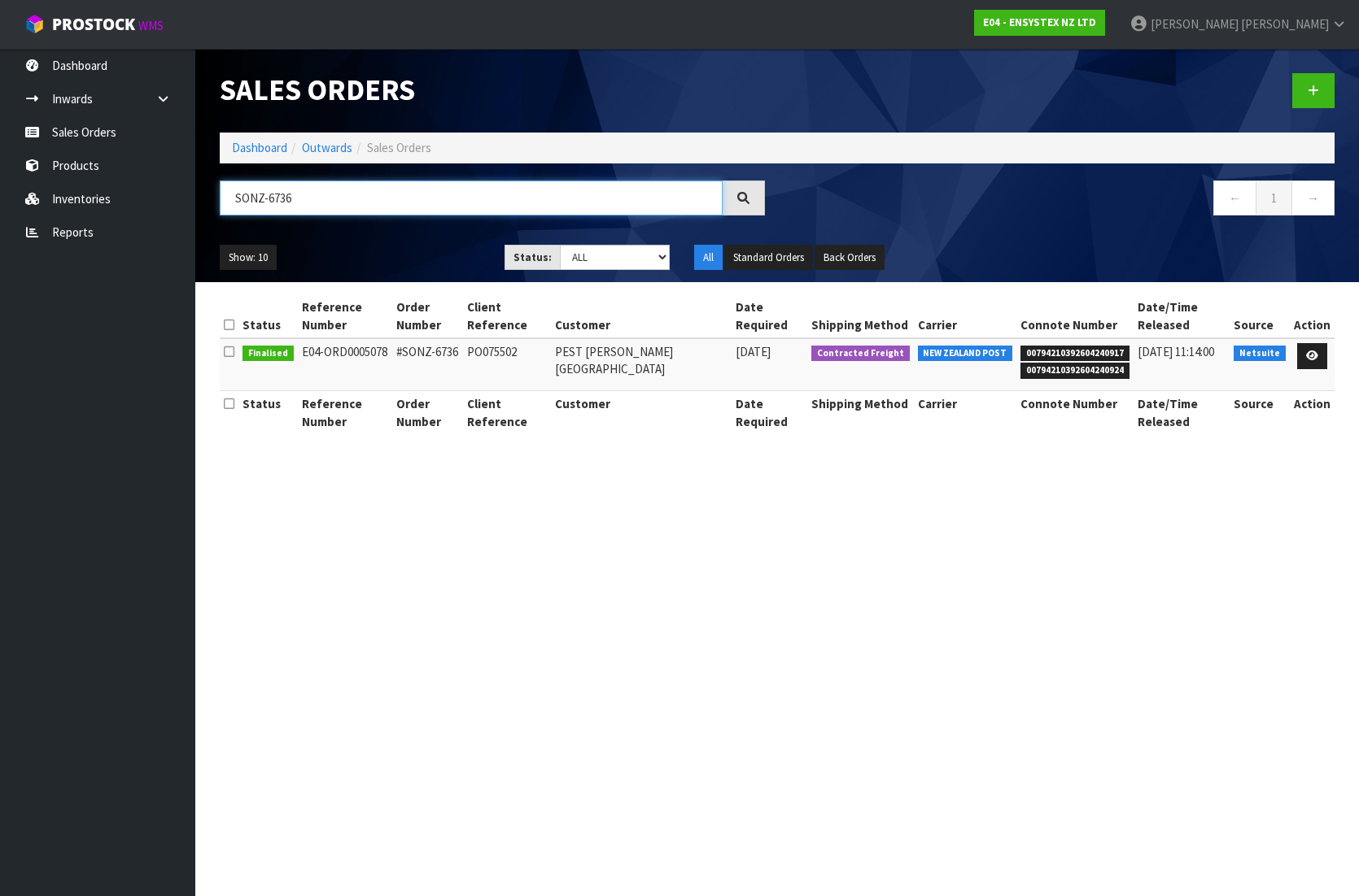
type input "SONZ-6736"
click at [1313, 357] on icon at bounding box center [1312, 355] width 12 height 11
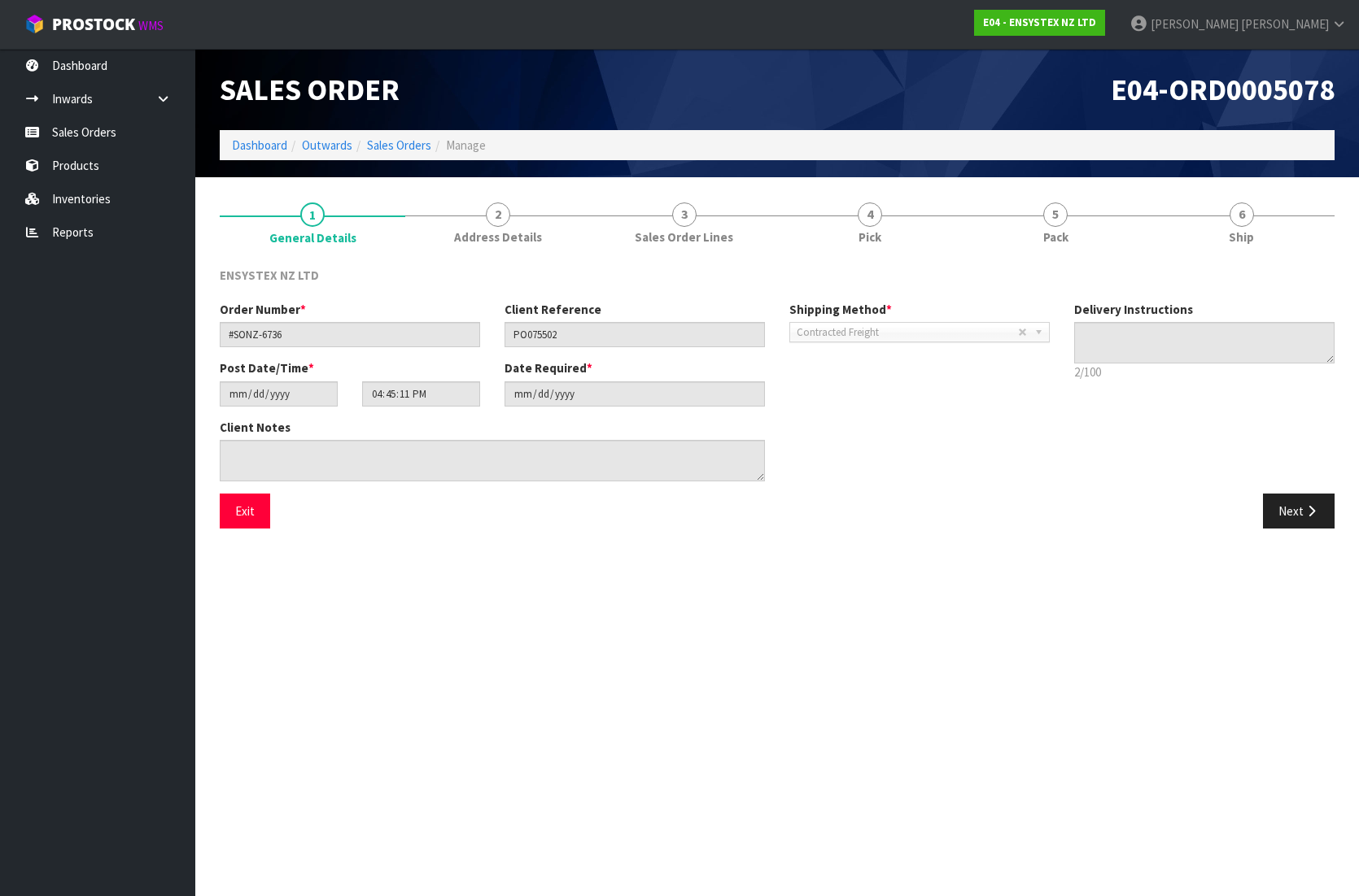
click at [1002, 332] on span "Contracted Freight" at bounding box center [907, 333] width 222 height 19
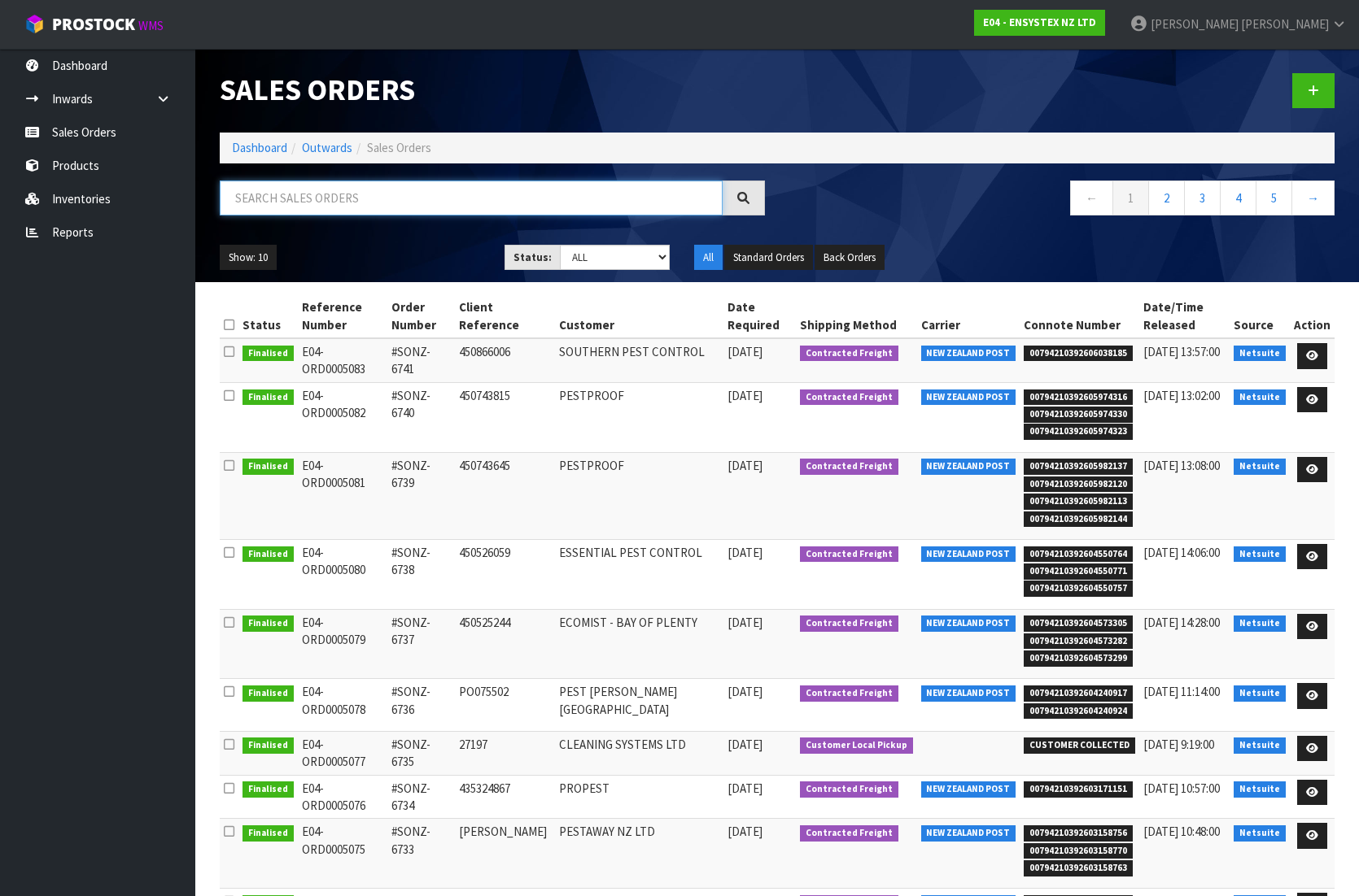
click at [358, 203] on input "text" at bounding box center [471, 198] width 503 height 35
paste input "SONZ-6736"
type input "SONZ-6736"
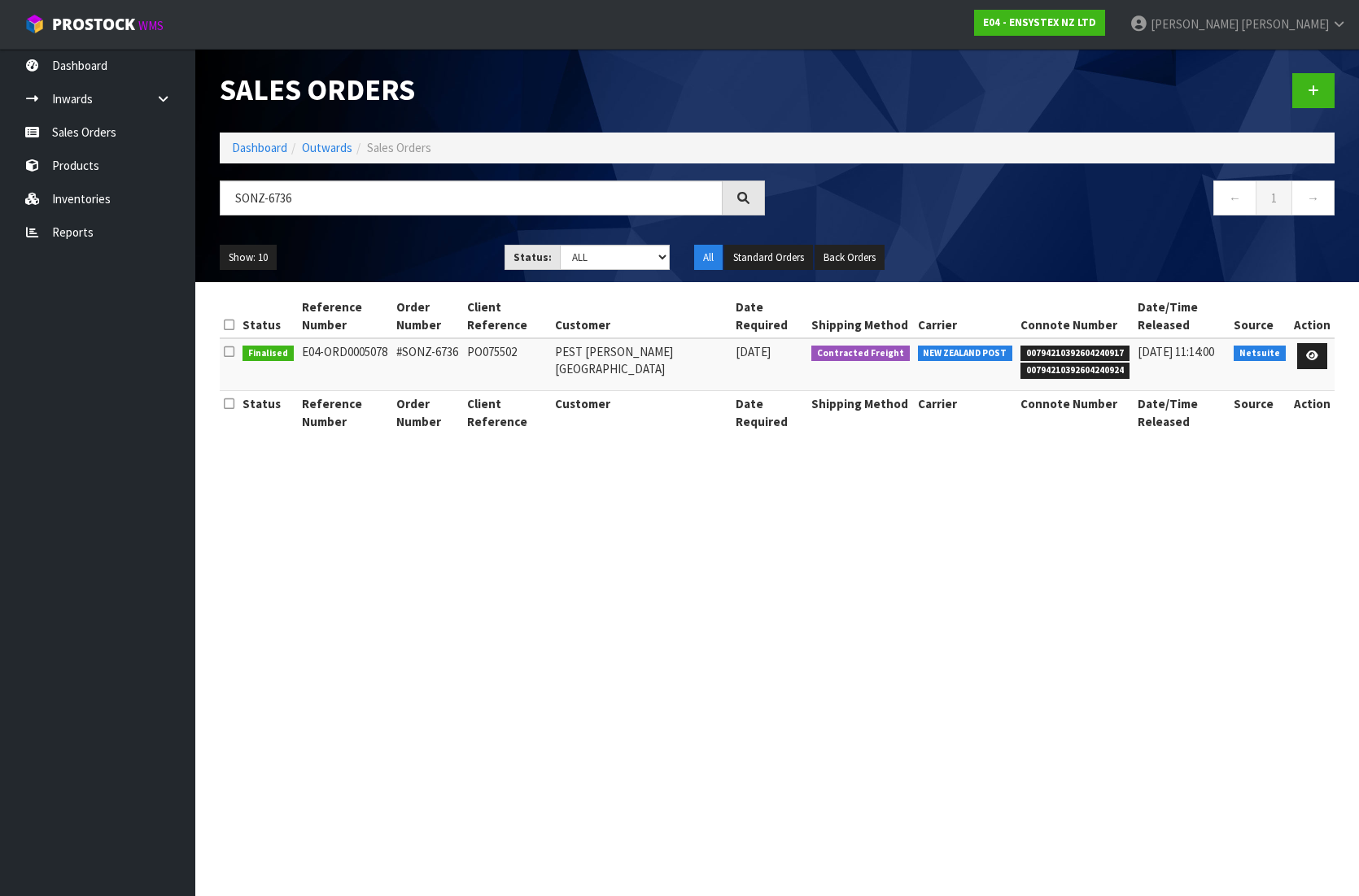
click at [1261, 357] on span "Netsuite" at bounding box center [1259, 353] width 52 height 16
drag, startPoint x: 377, startPoint y: 197, endPoint x: 206, endPoint y: 195, distance: 171.0
click at [207, 195] on div "SONZ-6736" at bounding box center [491, 203] width 569 height 47
click at [804, 578] on section "Sales Orders Dashboard Outwards Sales Orders ← 1 → Show: 10 5 10 25 50 Status: …" at bounding box center [680, 448] width 1359 height 896
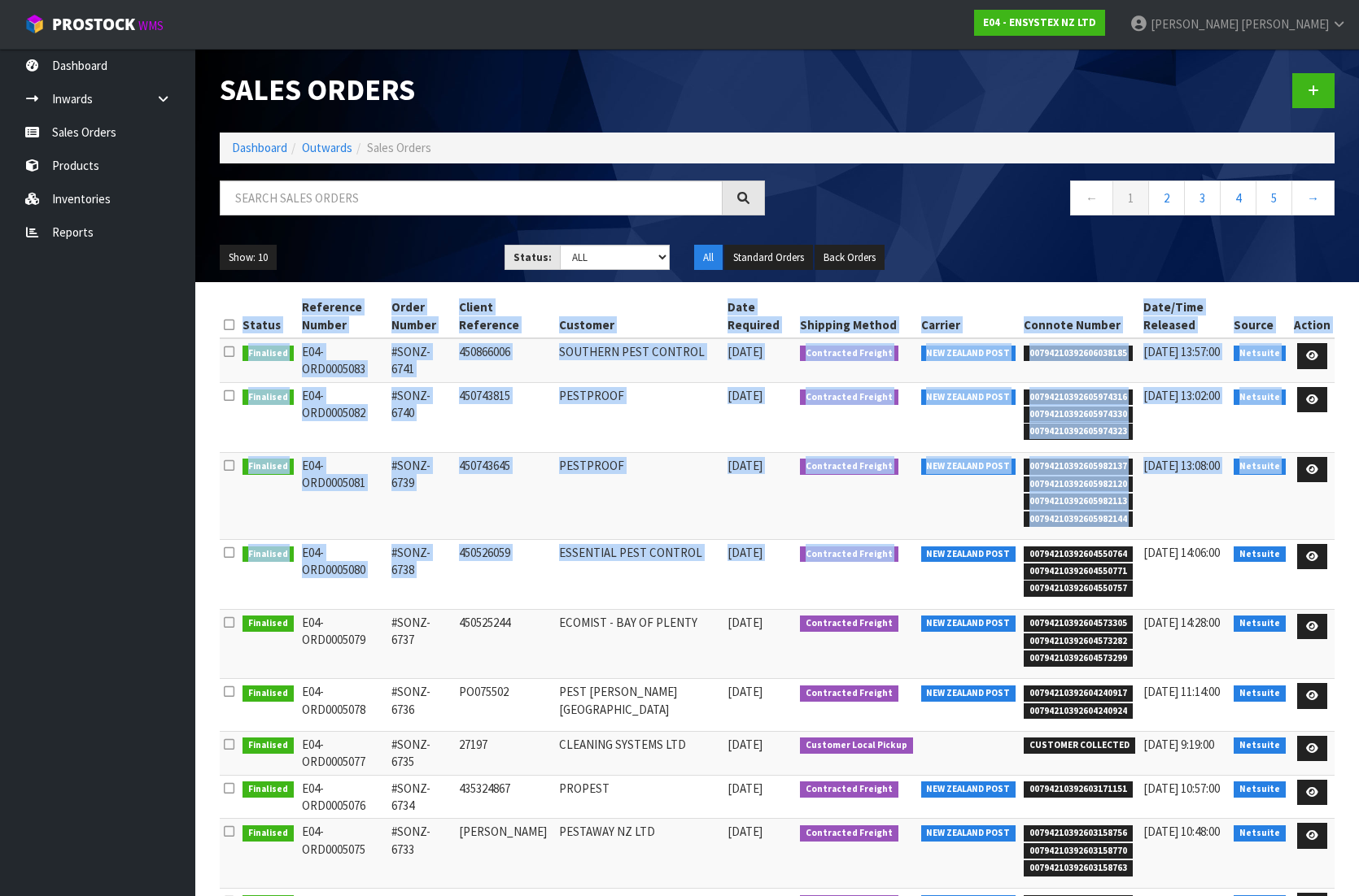
scroll to position [126, 0]
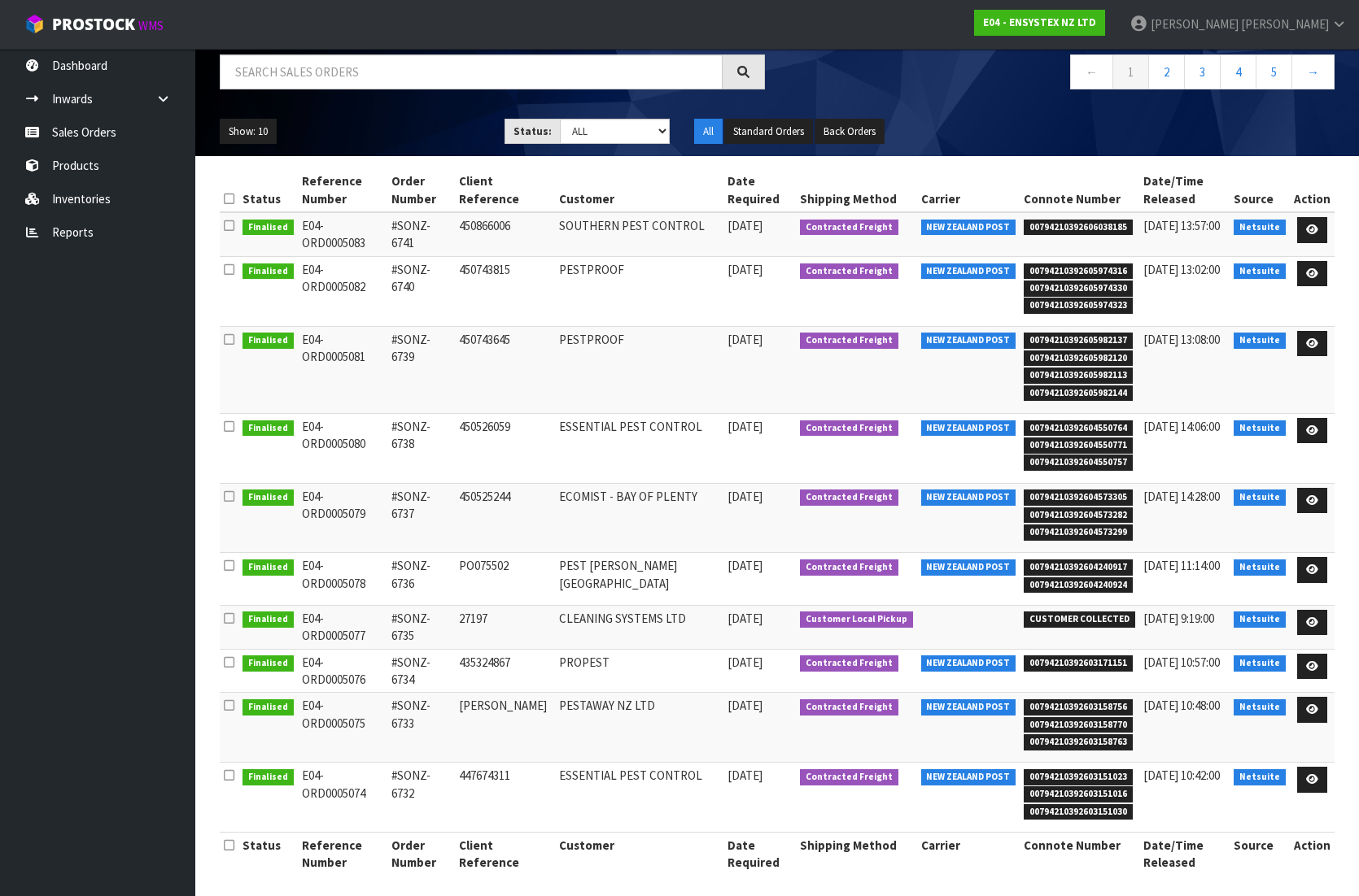
click at [555, 443] on td "450526059" at bounding box center [505, 448] width 100 height 70
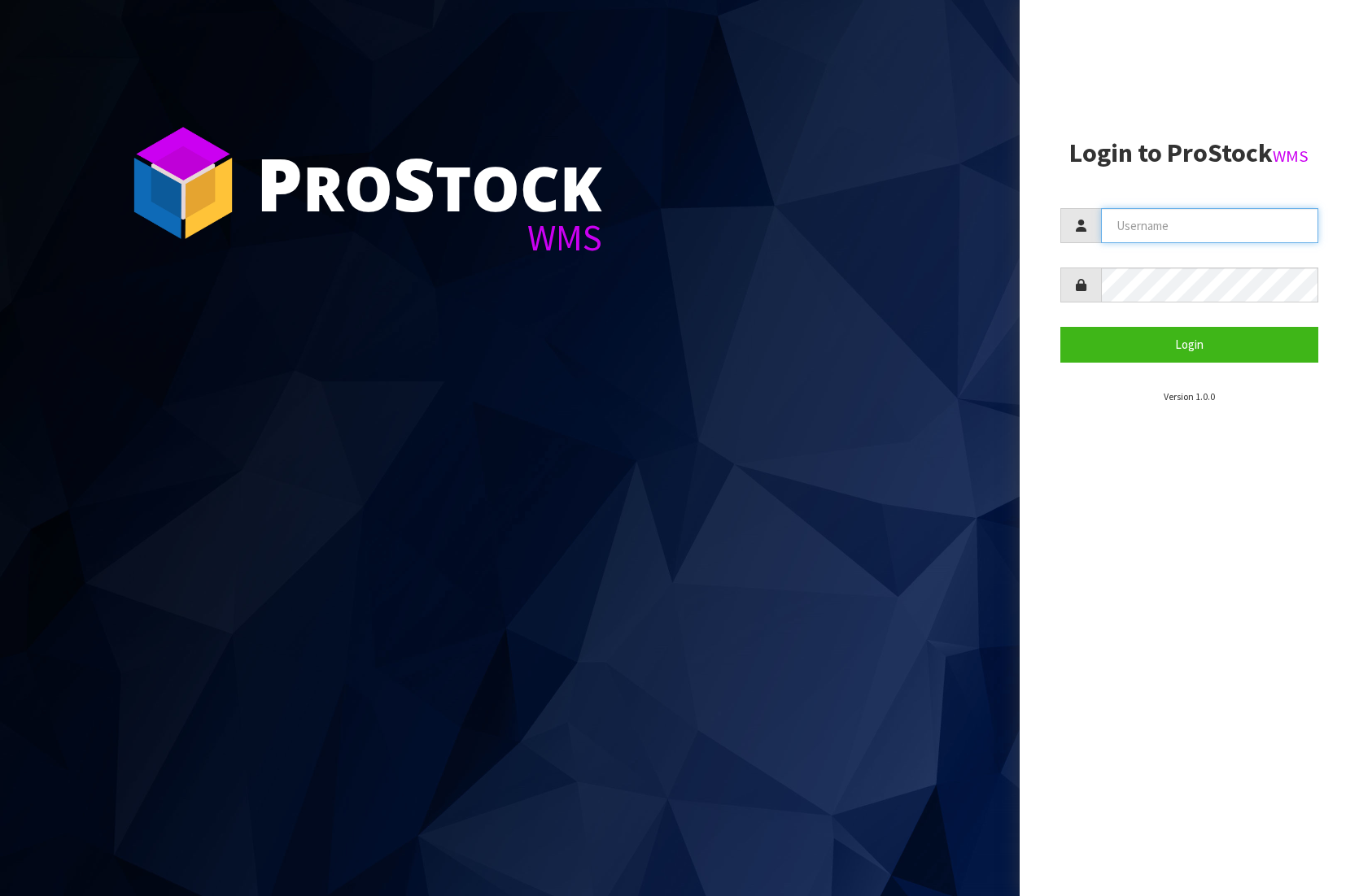
type input "[EMAIL_ADDRESS][DOMAIN_NAME]"
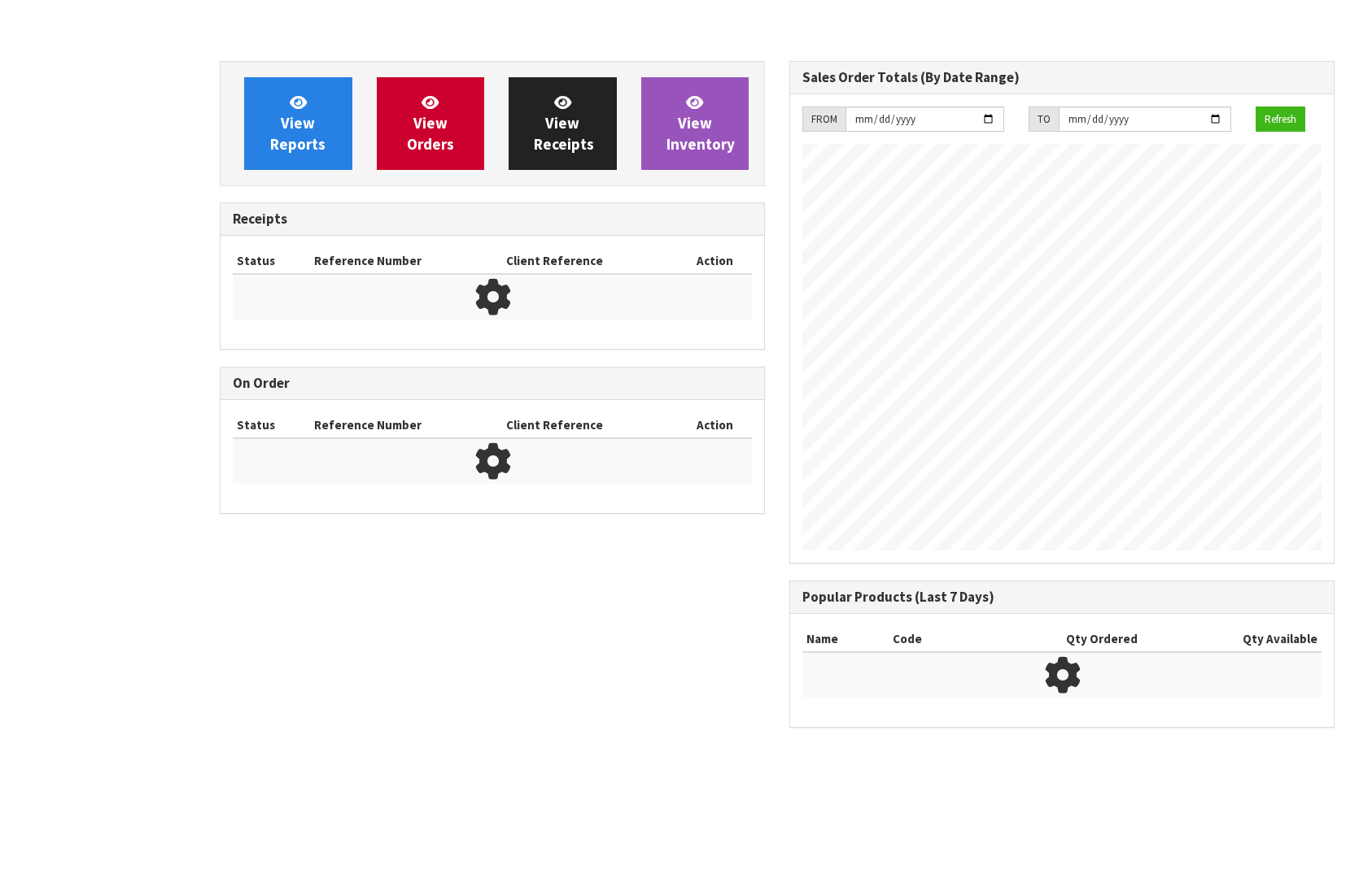
scroll to position [954, 569]
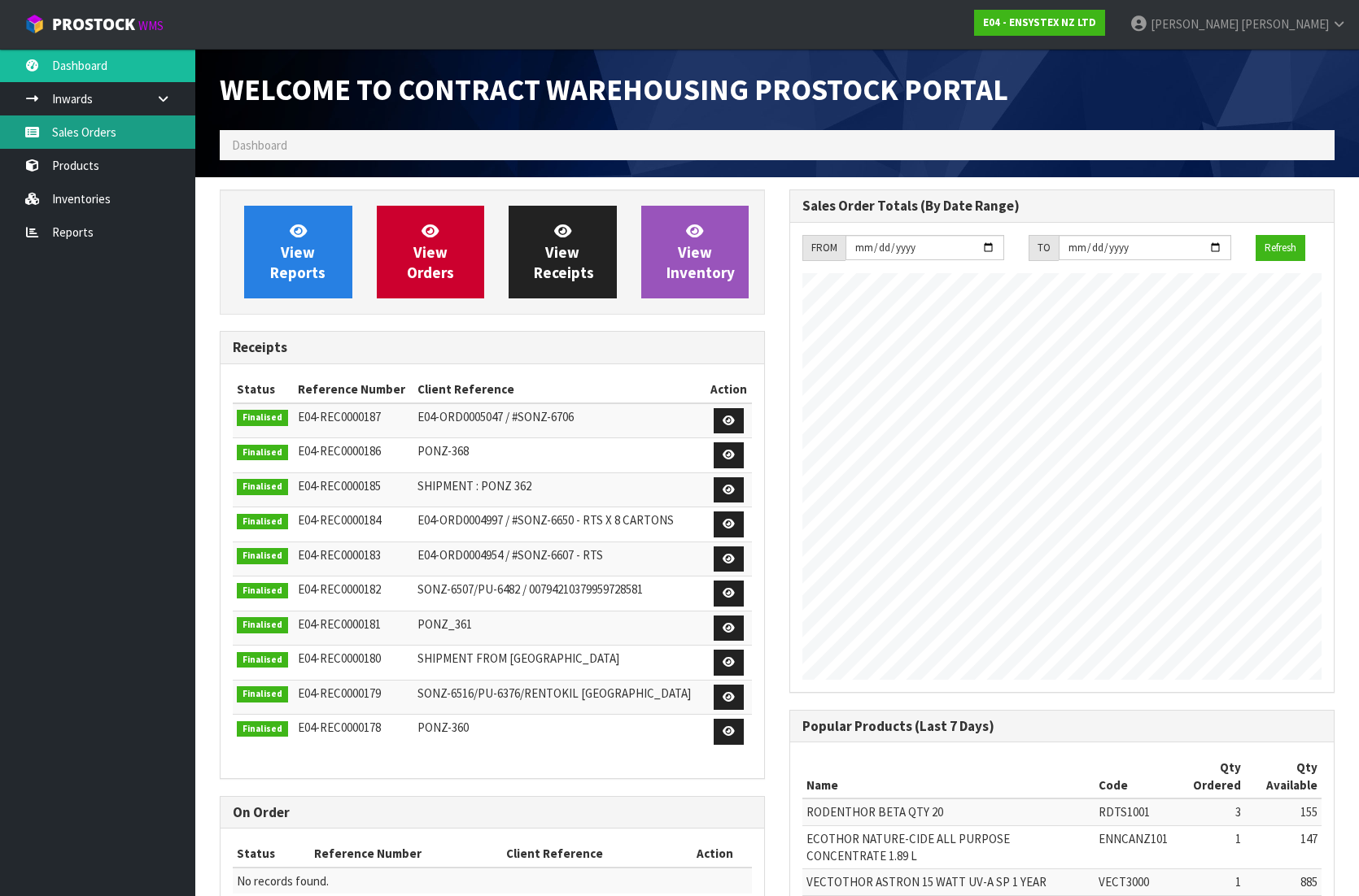
click at [96, 130] on link "Sales Orders" at bounding box center [97, 131] width 195 height 34
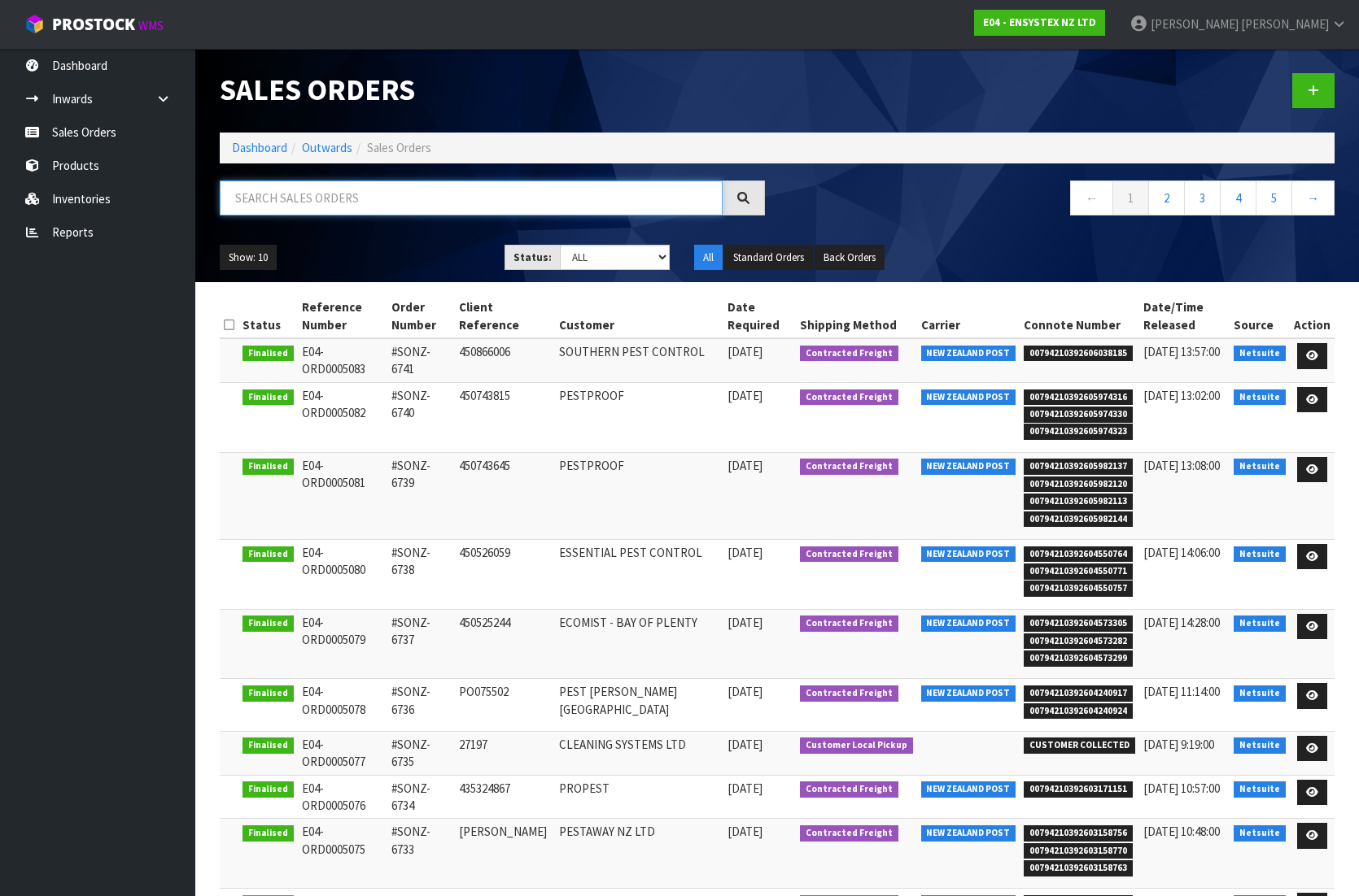
click at [330, 200] on input "text" at bounding box center [471, 198] width 503 height 35
paste input "SONZ-6736"
type input "SONZ-6736"
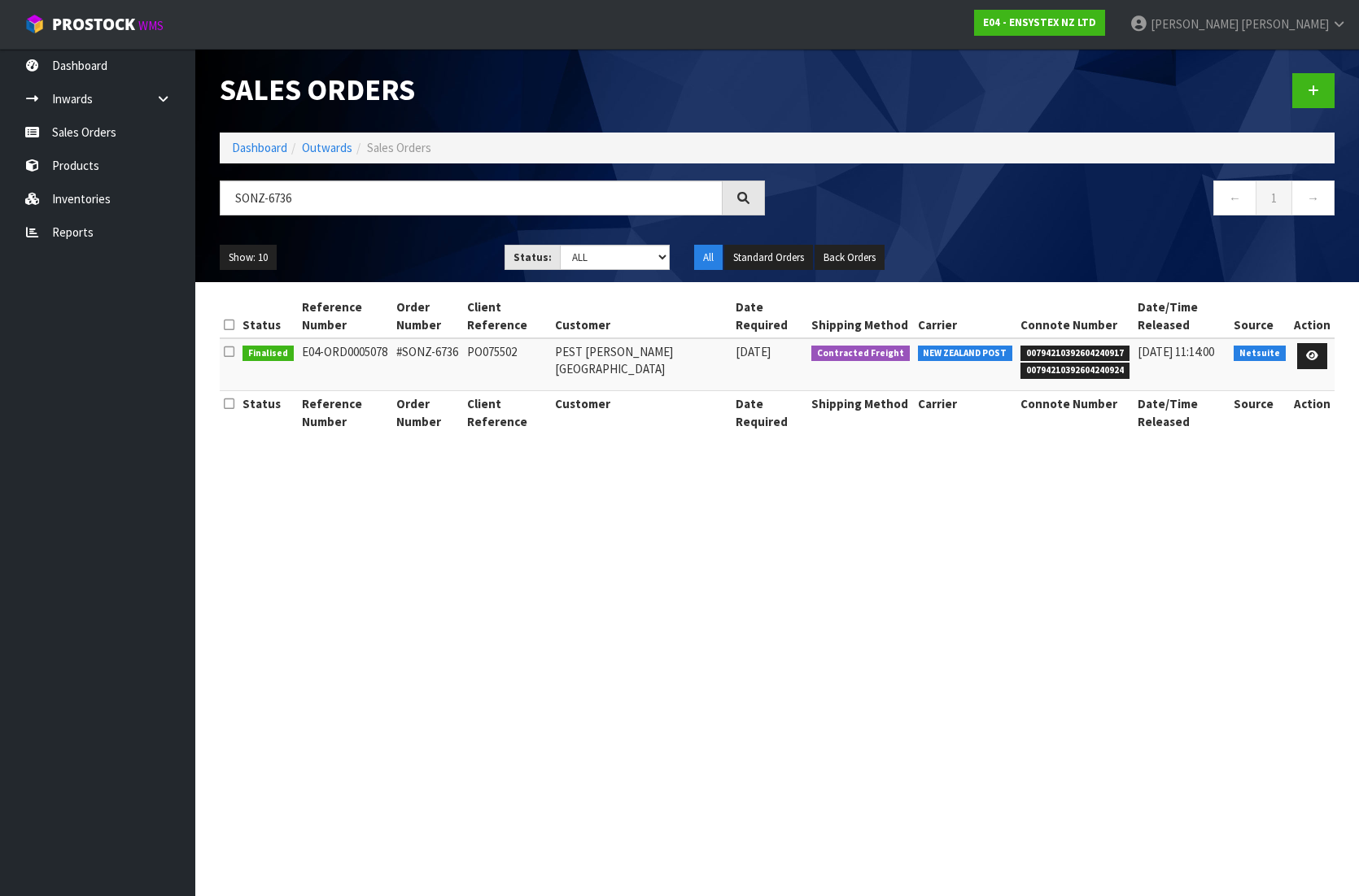
click at [230, 352] on icon at bounding box center [228, 351] width 11 height 12
click at [232, 354] on icon at bounding box center [228, 351] width 11 height 12
click at [231, 350] on icon at bounding box center [228, 351] width 11 height 12
click at [255, 350] on span "Finalised" at bounding box center [268, 353] width 51 height 16
drag, startPoint x: 338, startPoint y: 356, endPoint x: 419, endPoint y: 351, distance: 81.2
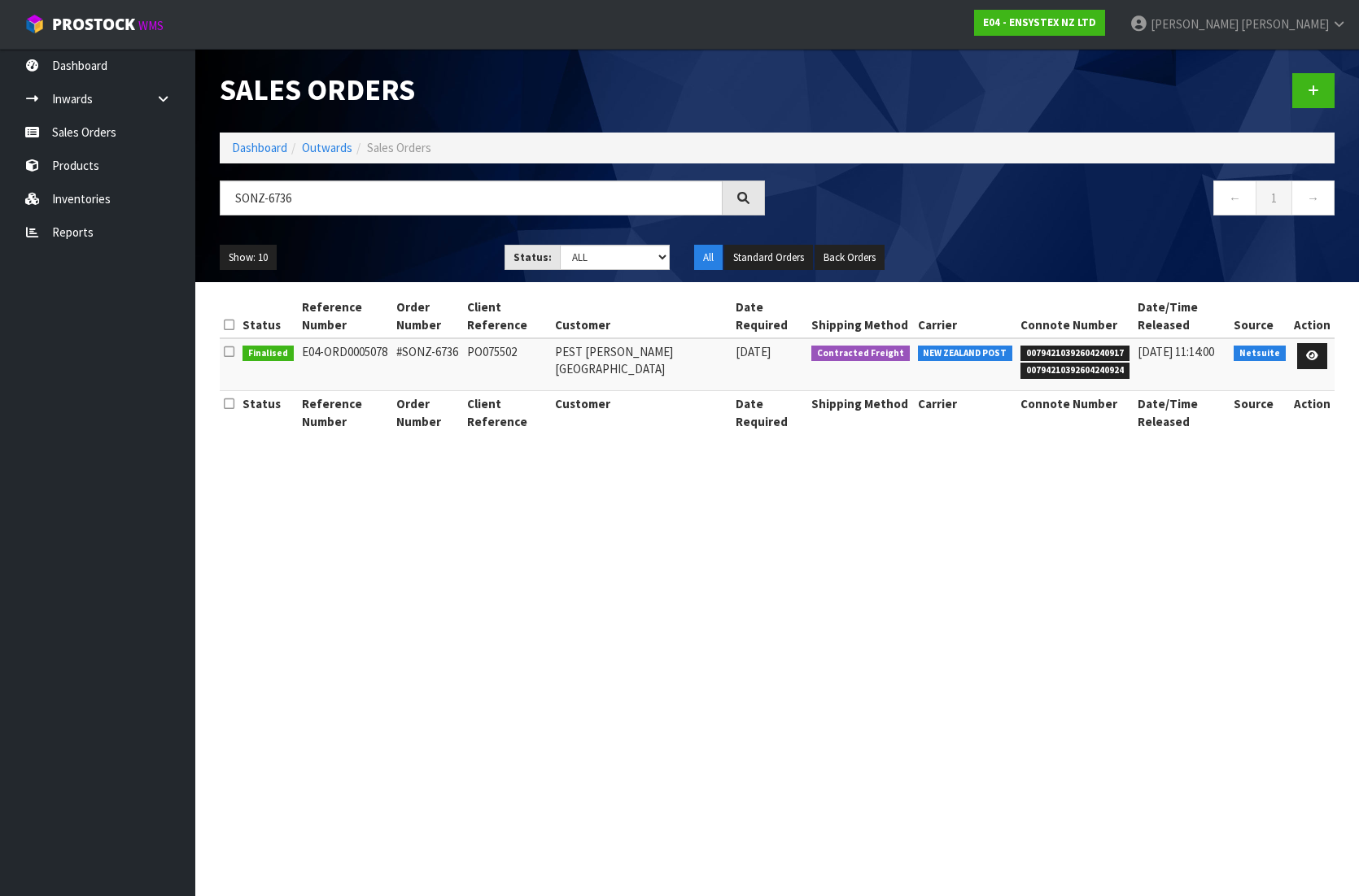
click at [338, 356] on td "E04-ORD0005078" at bounding box center [345, 365] width 94 height 53
click at [804, 370] on td "[DATE]" at bounding box center [769, 365] width 76 height 53
click at [679, 352] on td "PEST [PERSON_NAME] [GEOGRAPHIC_DATA]" at bounding box center [641, 365] width 180 height 53
drag, startPoint x: 521, startPoint y: 413, endPoint x: 565, endPoint y: 389, distance: 50.1
click at [521, 413] on th "Client Reference" at bounding box center [506, 413] width 87 height 43
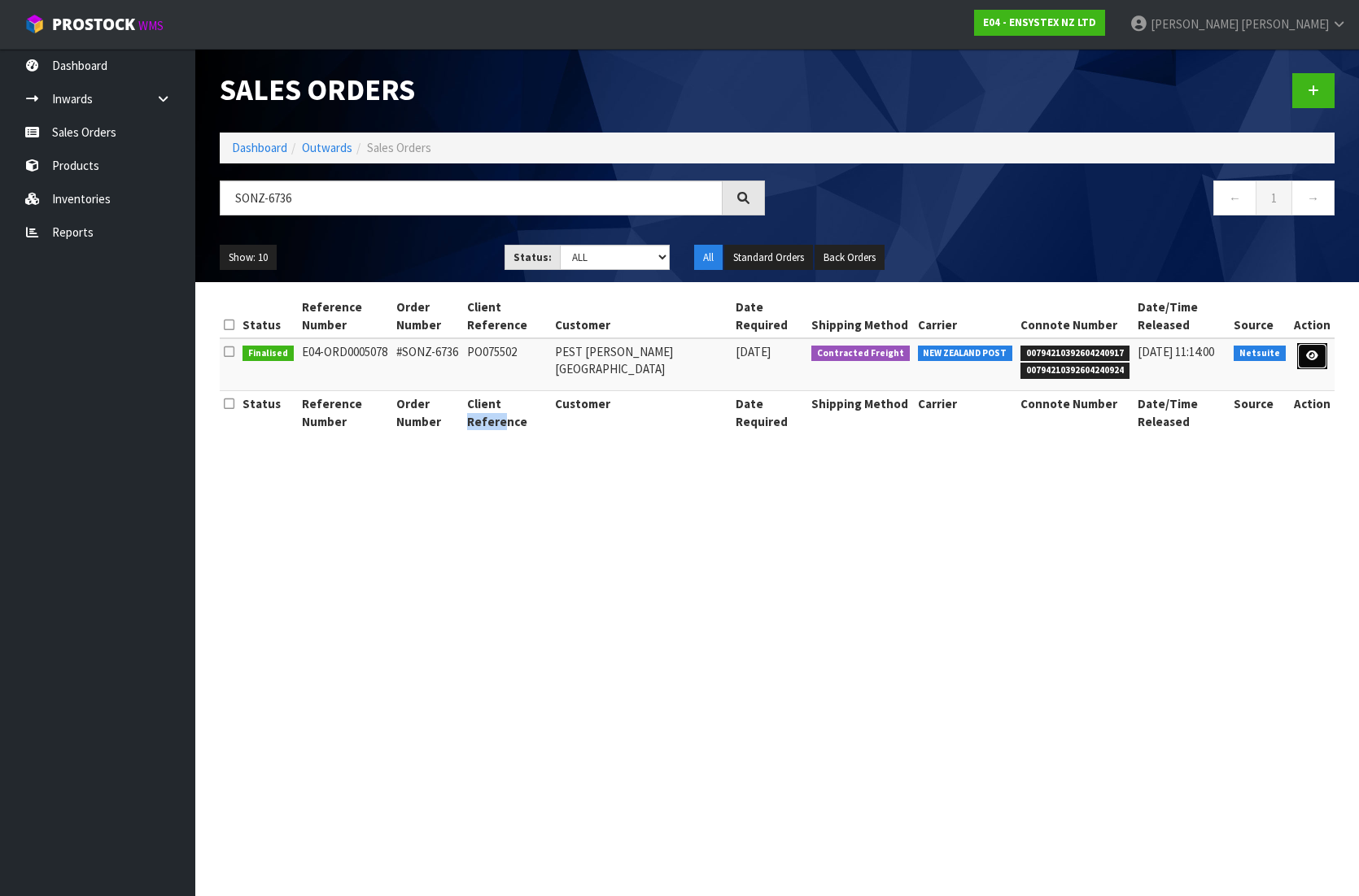
click at [1305, 356] on link at bounding box center [1311, 356] width 30 height 26
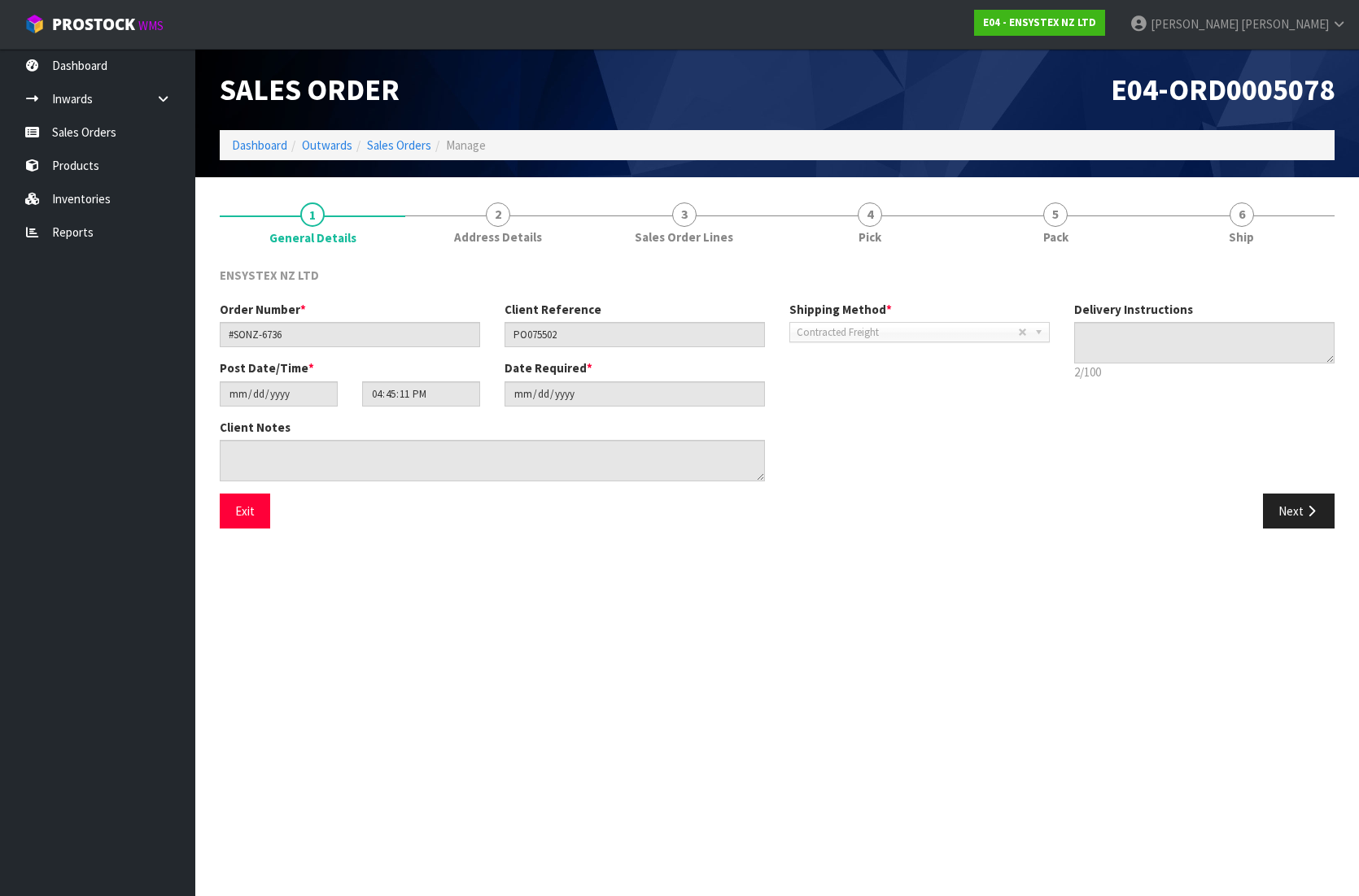
click at [895, 334] on span "Contracted Freight" at bounding box center [907, 333] width 222 height 19
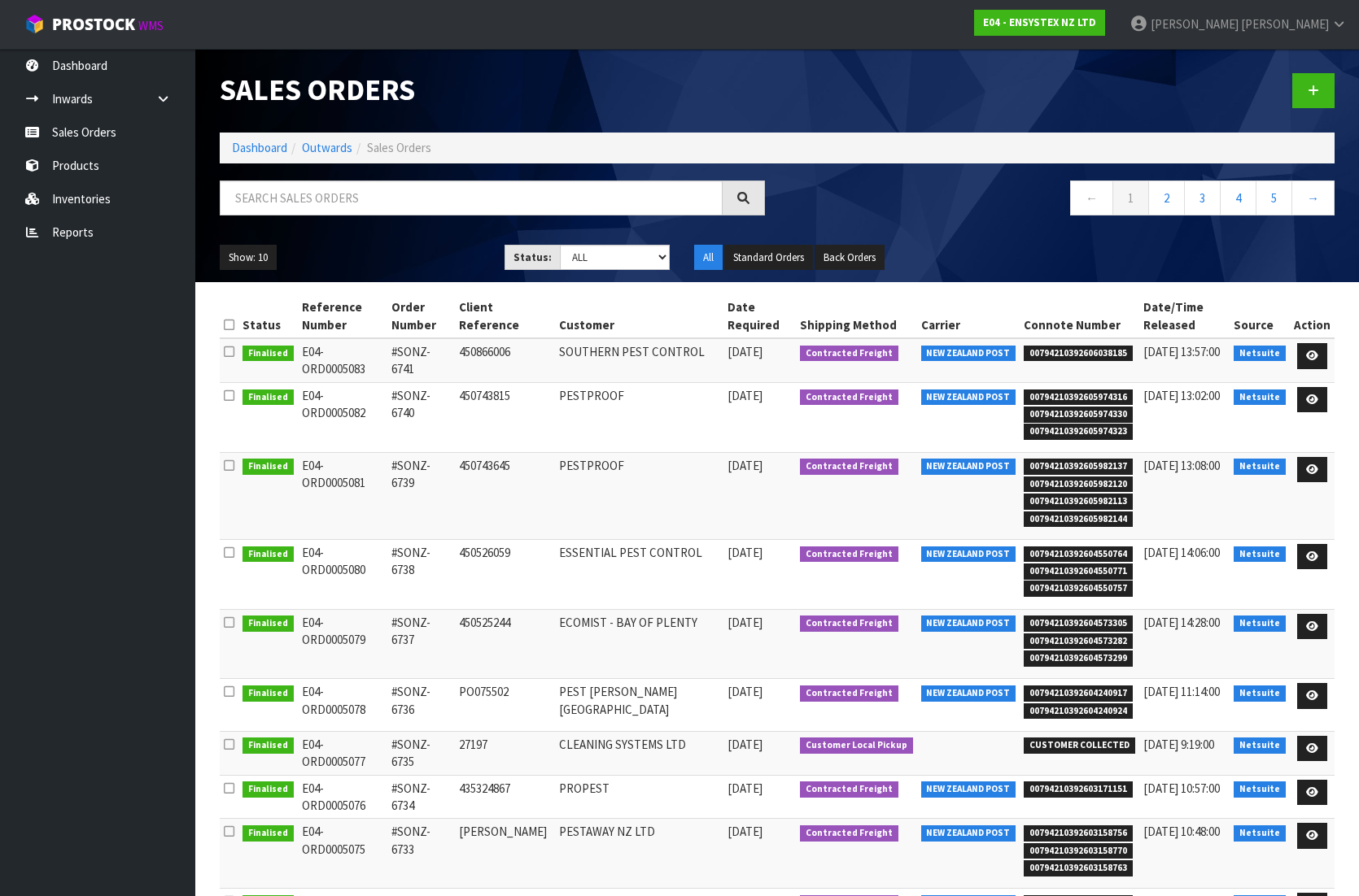
drag, startPoint x: 455, startPoint y: 395, endPoint x: 415, endPoint y: 400, distance: 40.3
click at [413, 399] on td "#SONZ-6740" at bounding box center [421, 416] width 67 height 70
click at [441, 400] on td "#SONZ-6740" at bounding box center [421, 416] width 67 height 70
drag, startPoint x: 467, startPoint y: 394, endPoint x: 409, endPoint y: 402, distance: 58.5
click at [409, 402] on td "#SONZ-6740" at bounding box center [421, 416] width 67 height 70
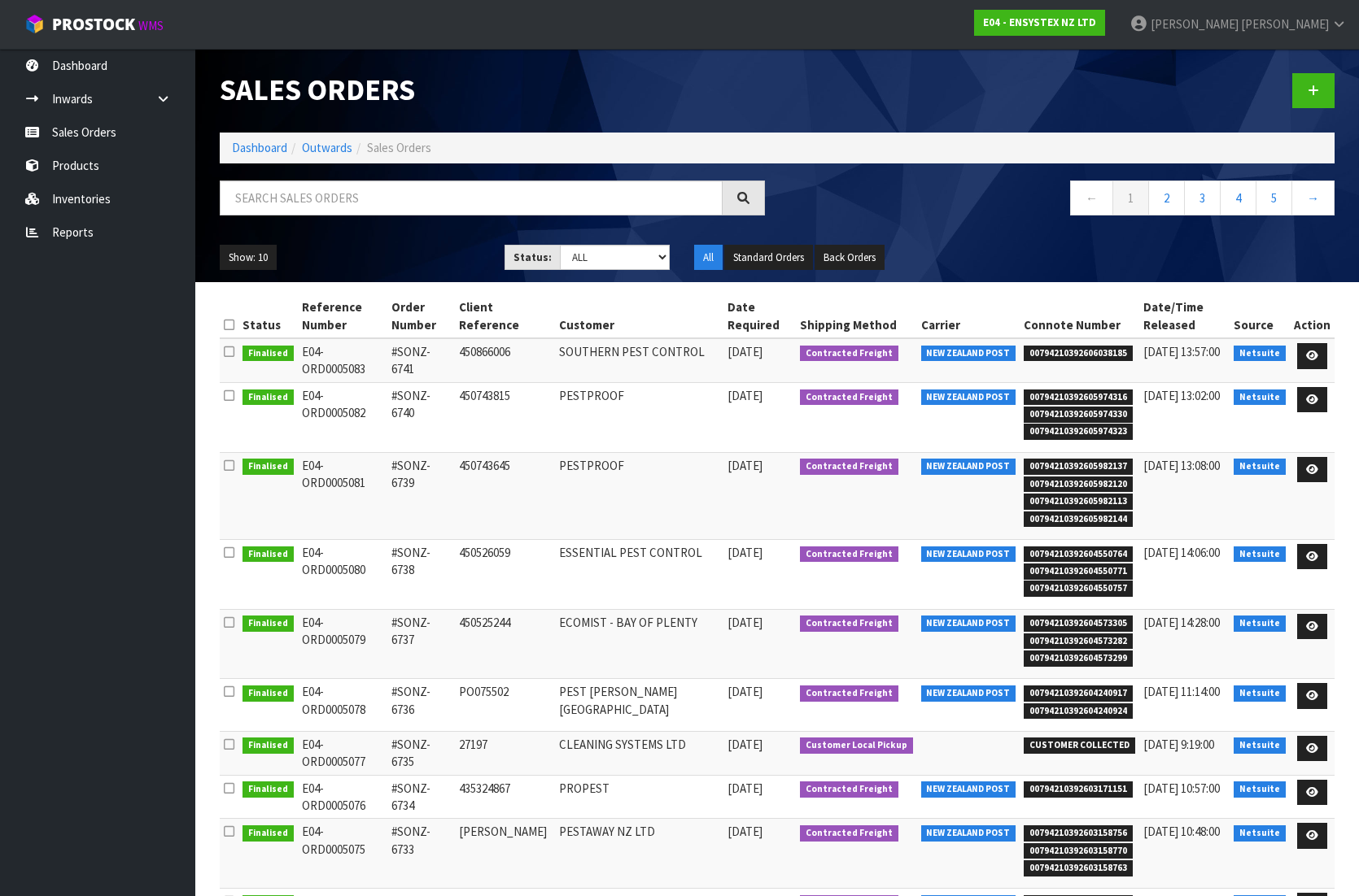
copy td "SONZ-6740"
